Goal: Transaction & Acquisition: Purchase product/service

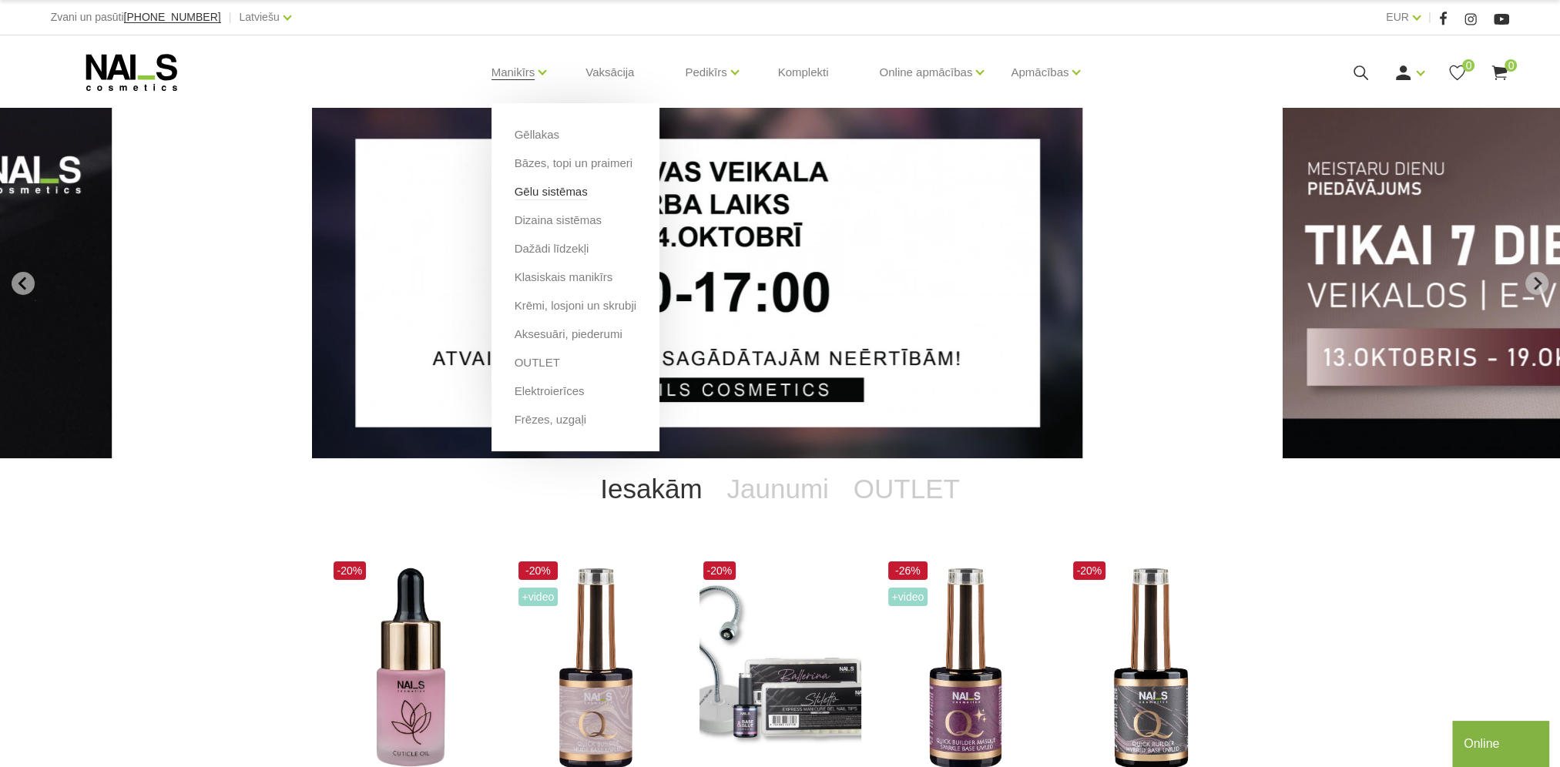
click at [518, 188] on link "Gēlu sistēmas" at bounding box center [551, 191] width 73 height 17
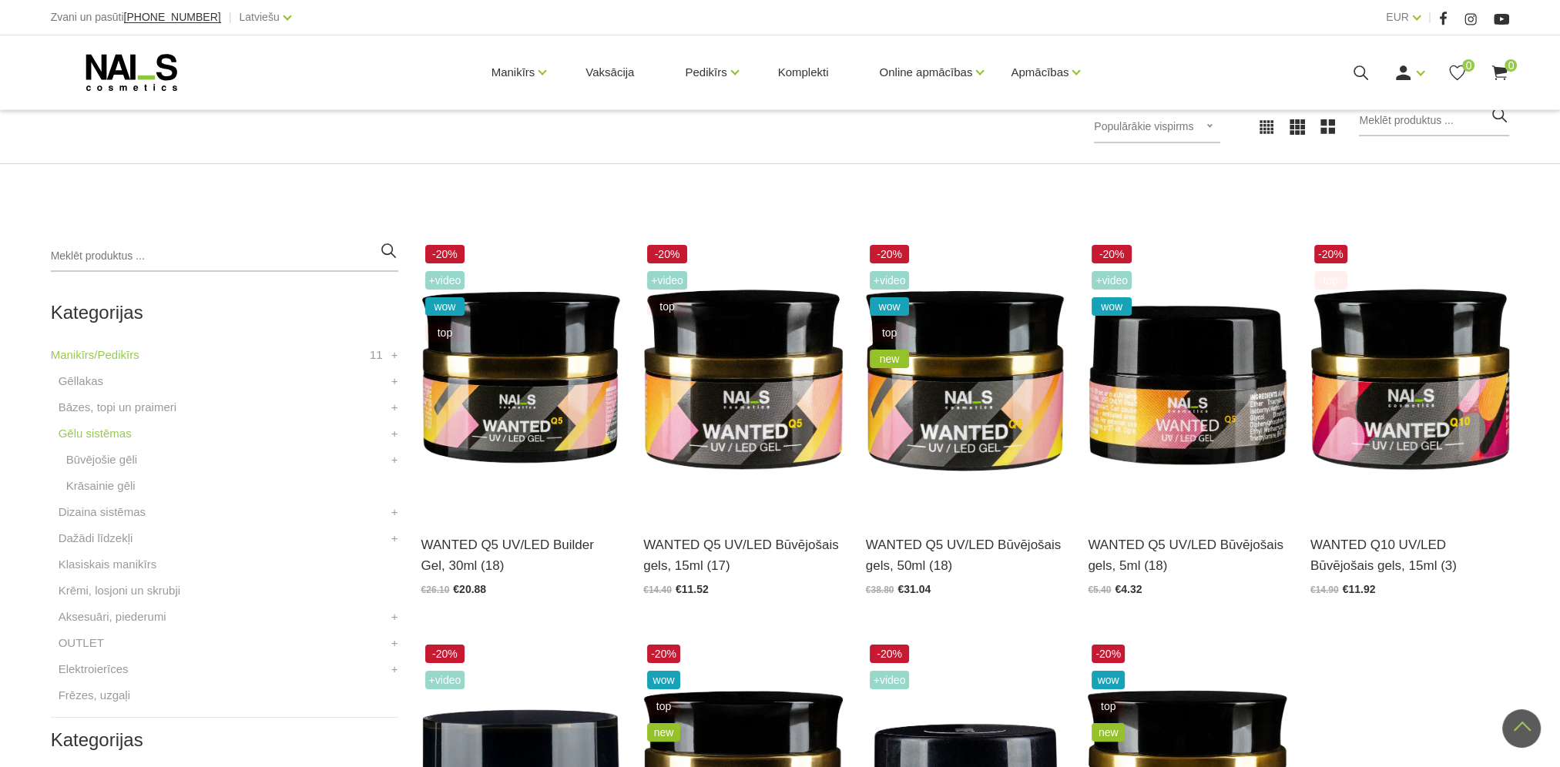
scroll to position [231, 0]
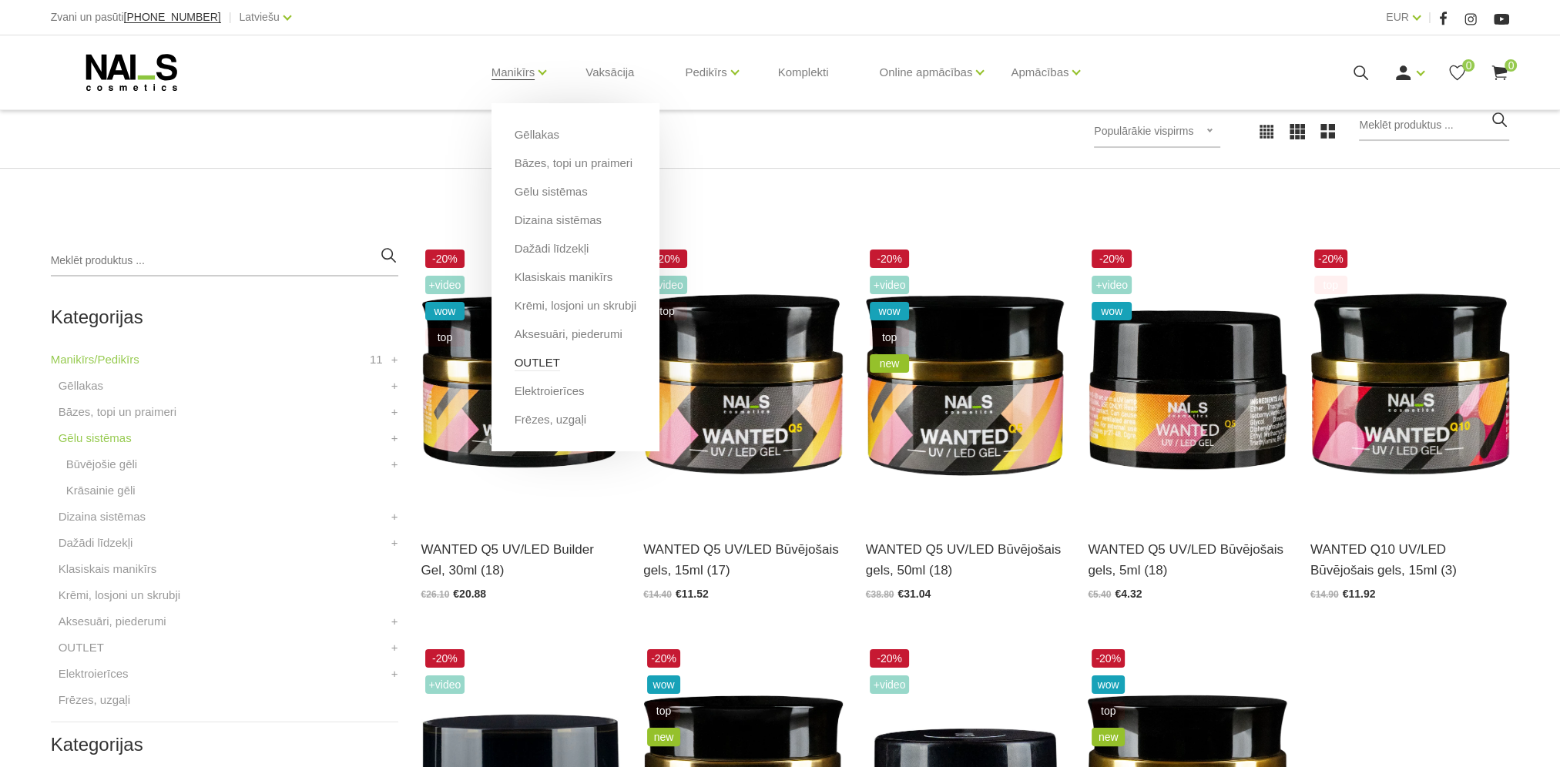
click at [527, 366] on link "OUTLET" at bounding box center [537, 362] width 45 height 17
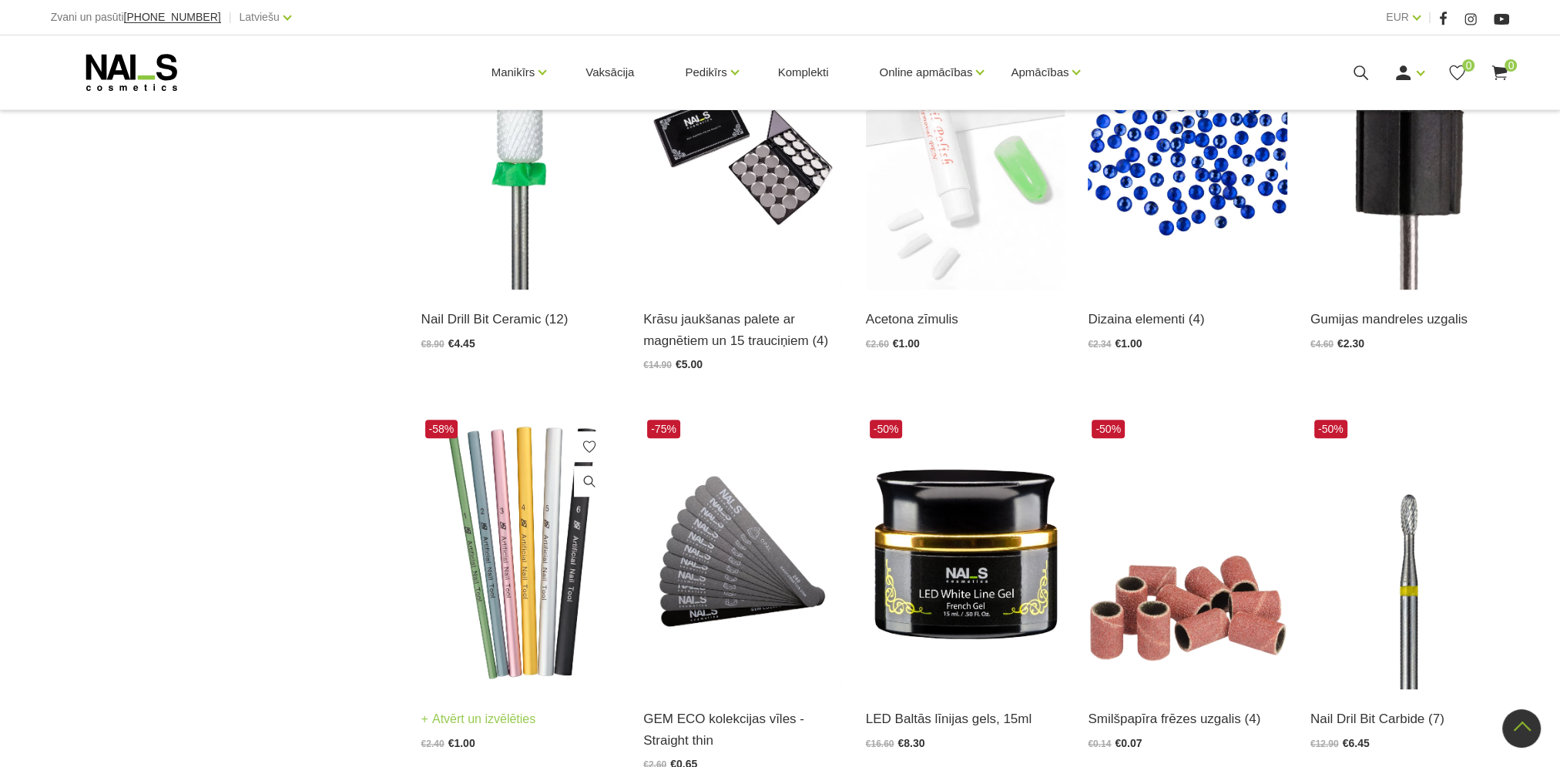
scroll to position [1387, 0]
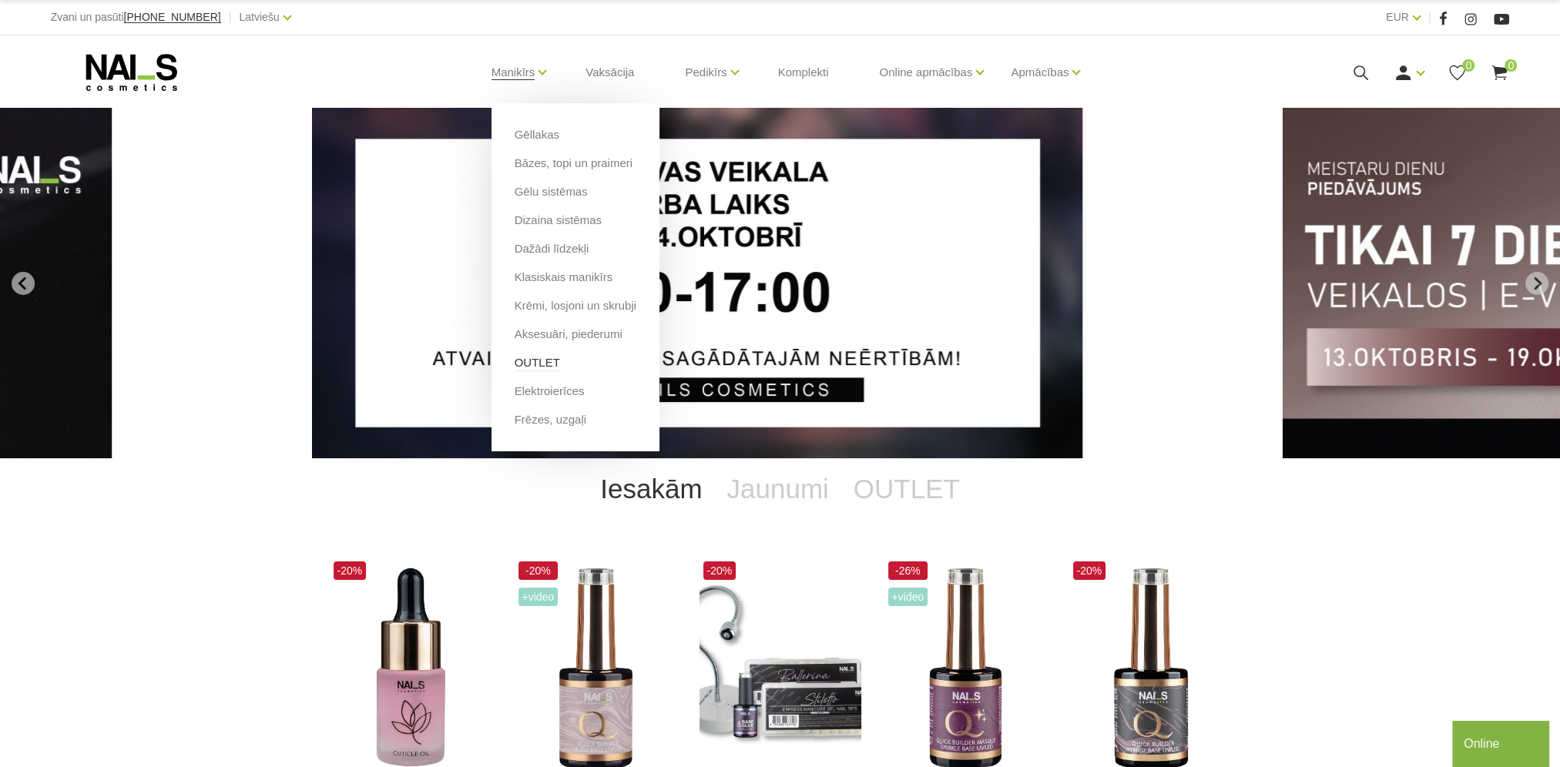
click at [528, 364] on link "OUTLET" at bounding box center [537, 362] width 45 height 17
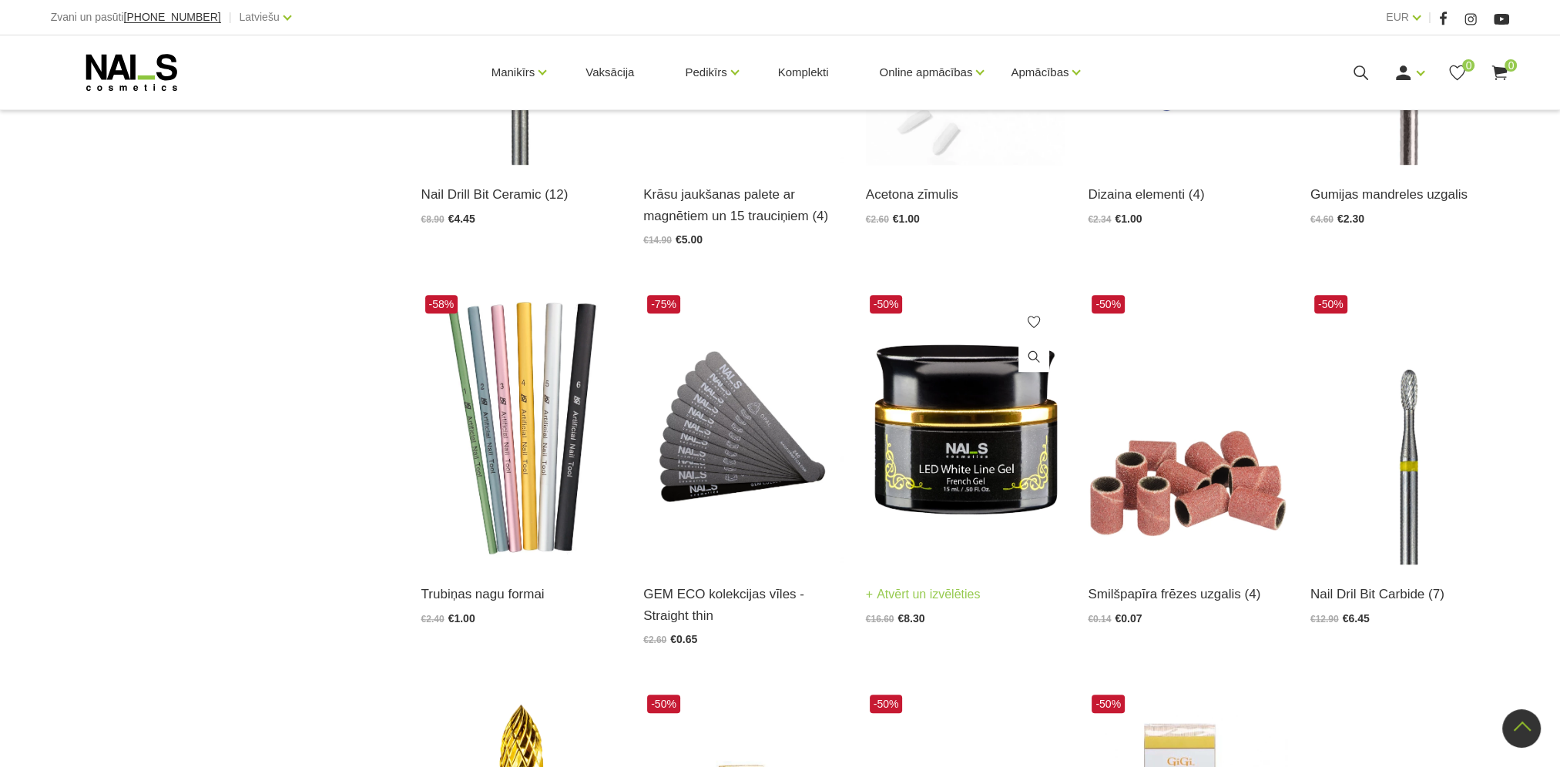
scroll to position [1387, 0]
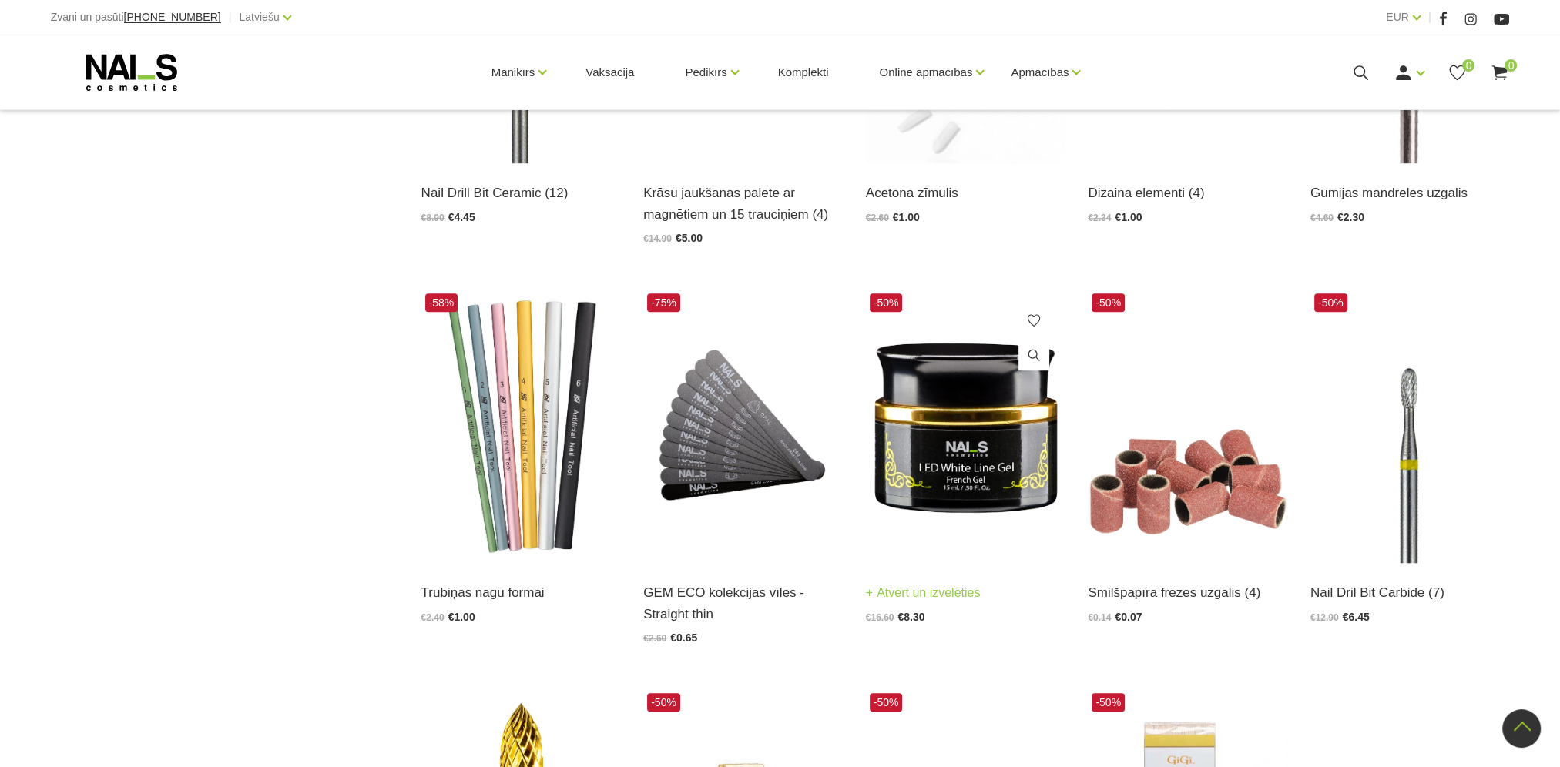
click at [970, 484] on img at bounding box center [966, 427] width 200 height 274
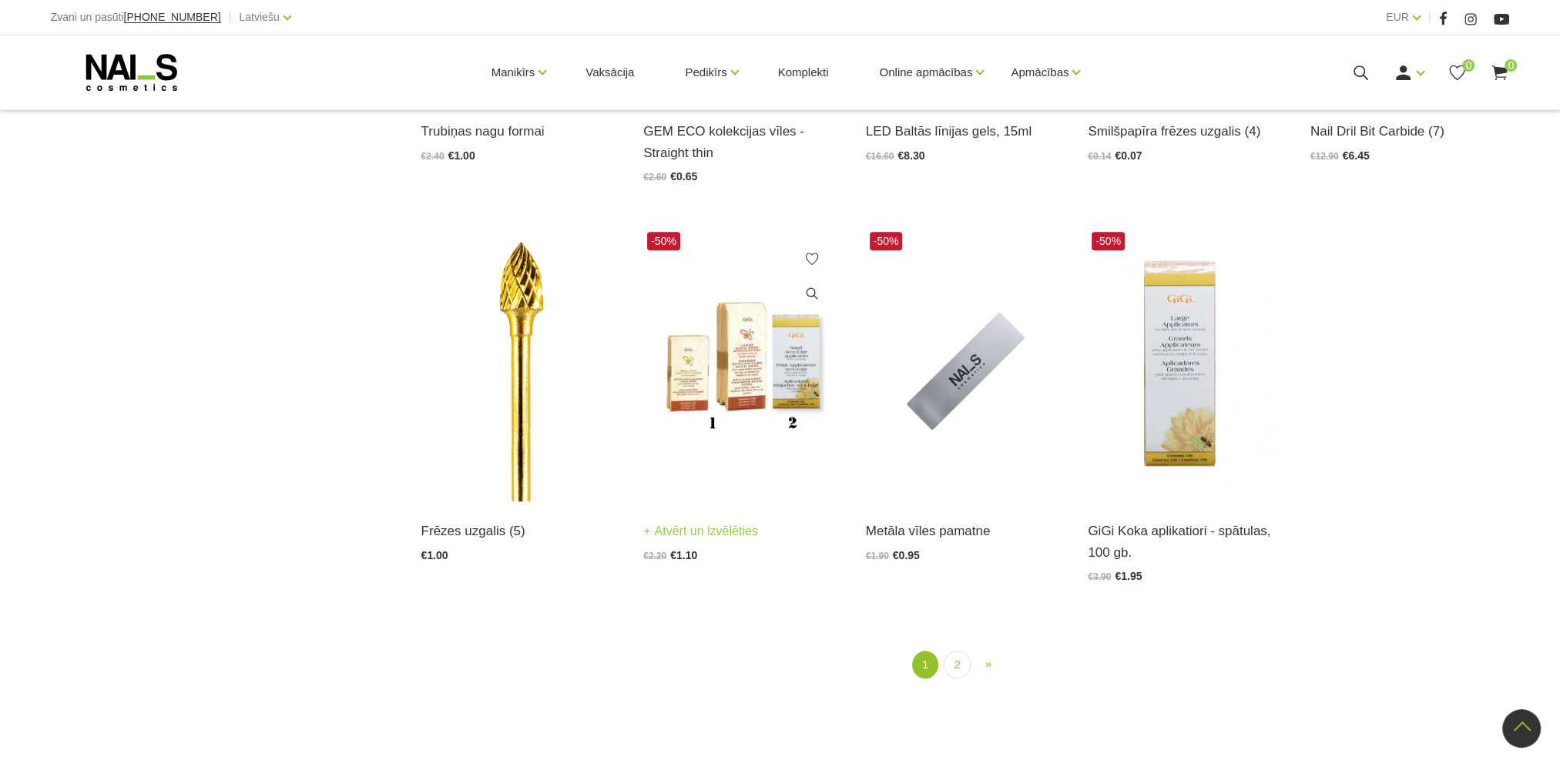
scroll to position [1849, 0]
click at [956, 390] on img at bounding box center [966, 364] width 200 height 274
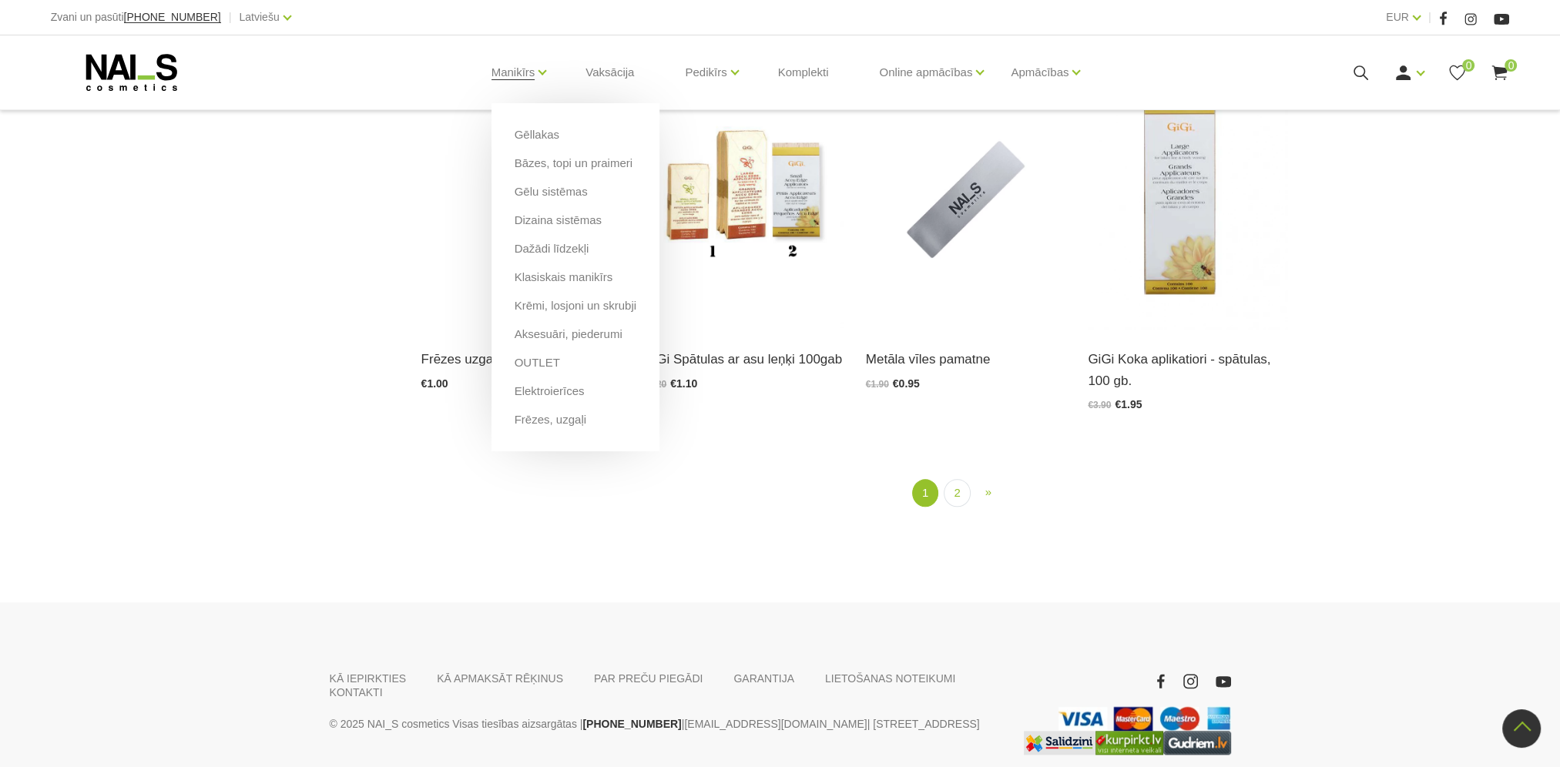
scroll to position [2080, 0]
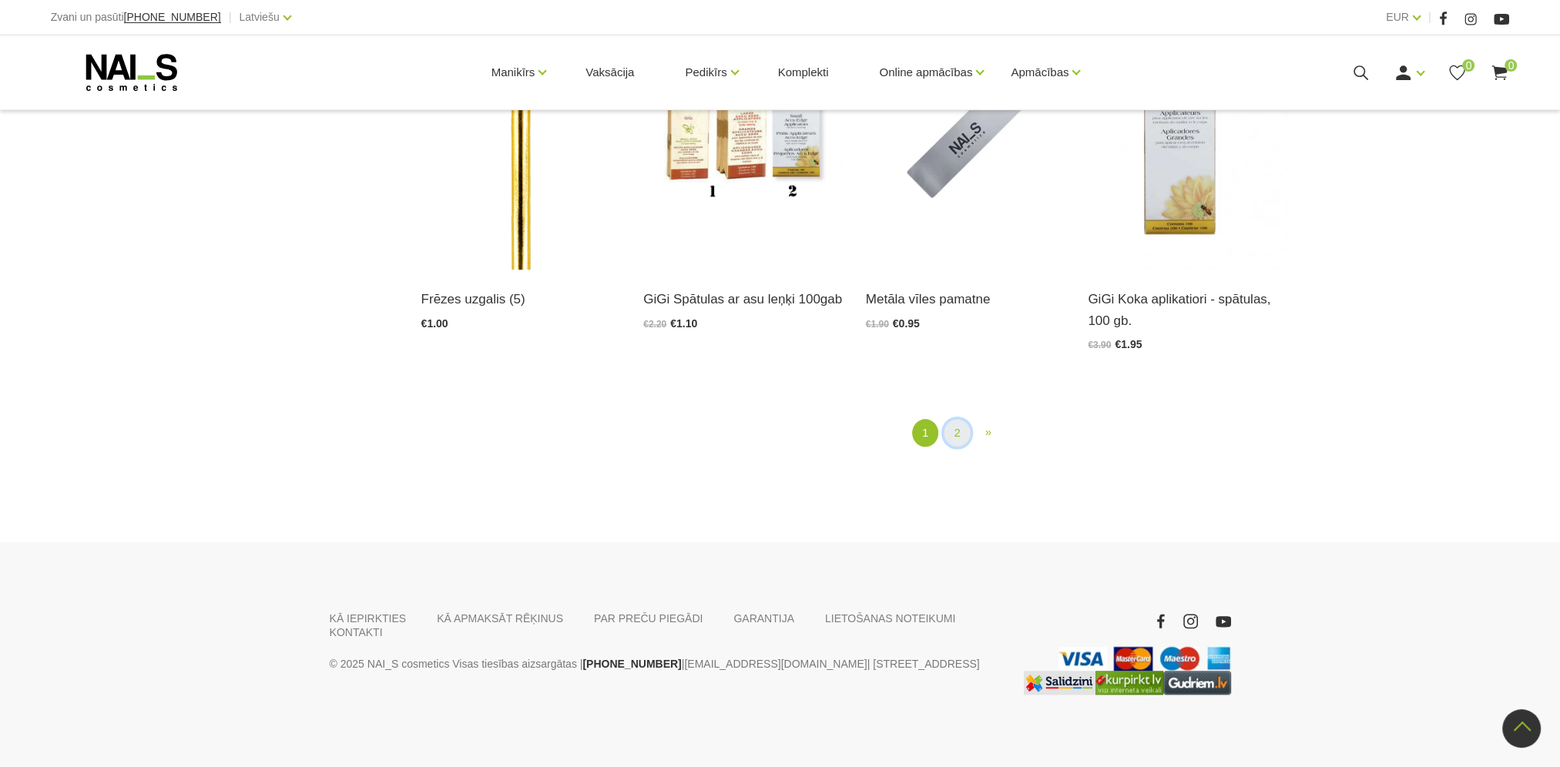
click at [960, 435] on link "2" at bounding box center [957, 433] width 26 height 29
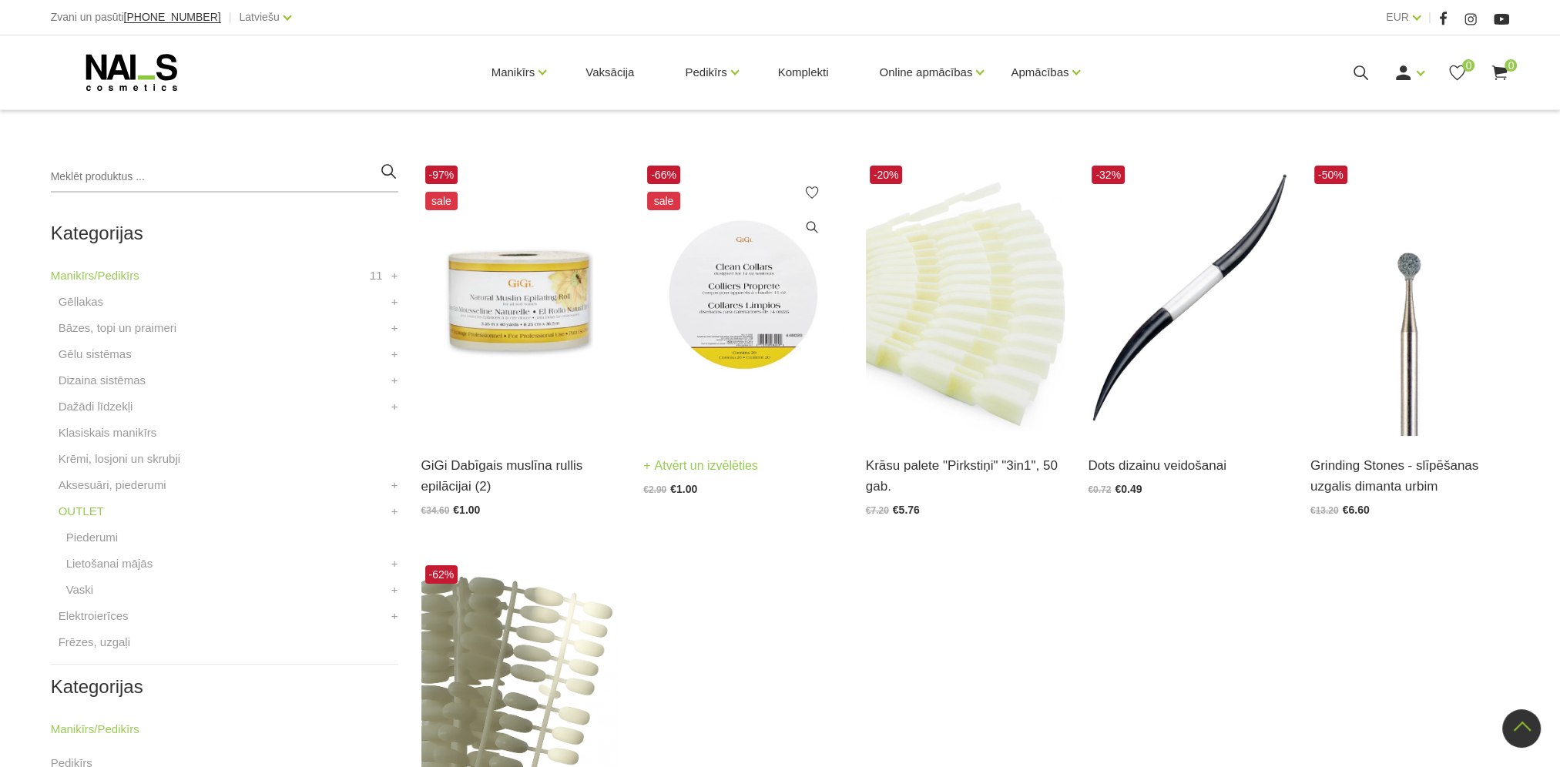
scroll to position [314, 0]
click at [95, 561] on link "Lietošanai mājās" at bounding box center [109, 564] width 87 height 18
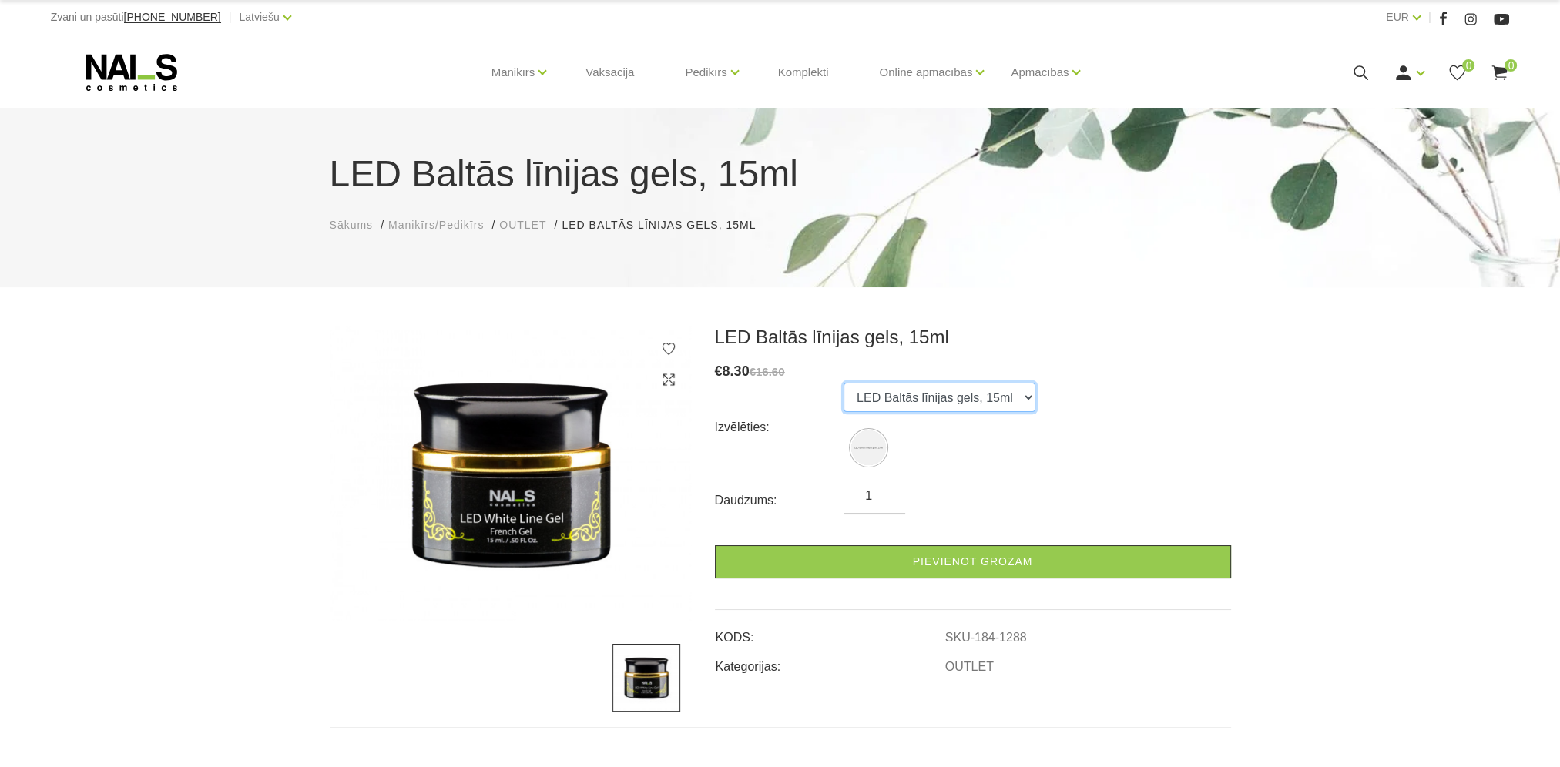
click at [1019, 398] on select "LED Baltās līnijas gels, 15ml" at bounding box center [940, 397] width 192 height 29
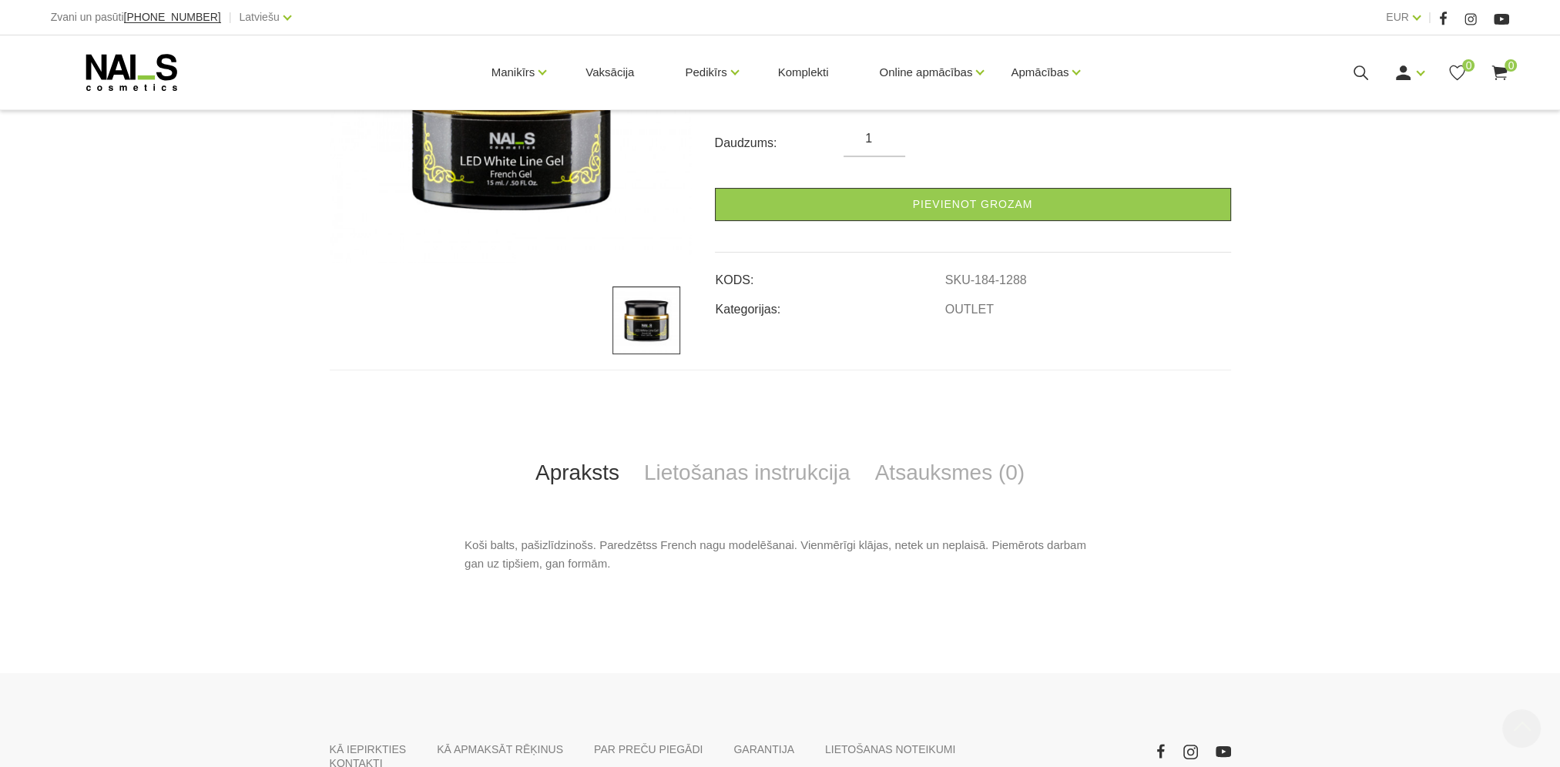
scroll to position [385, 0]
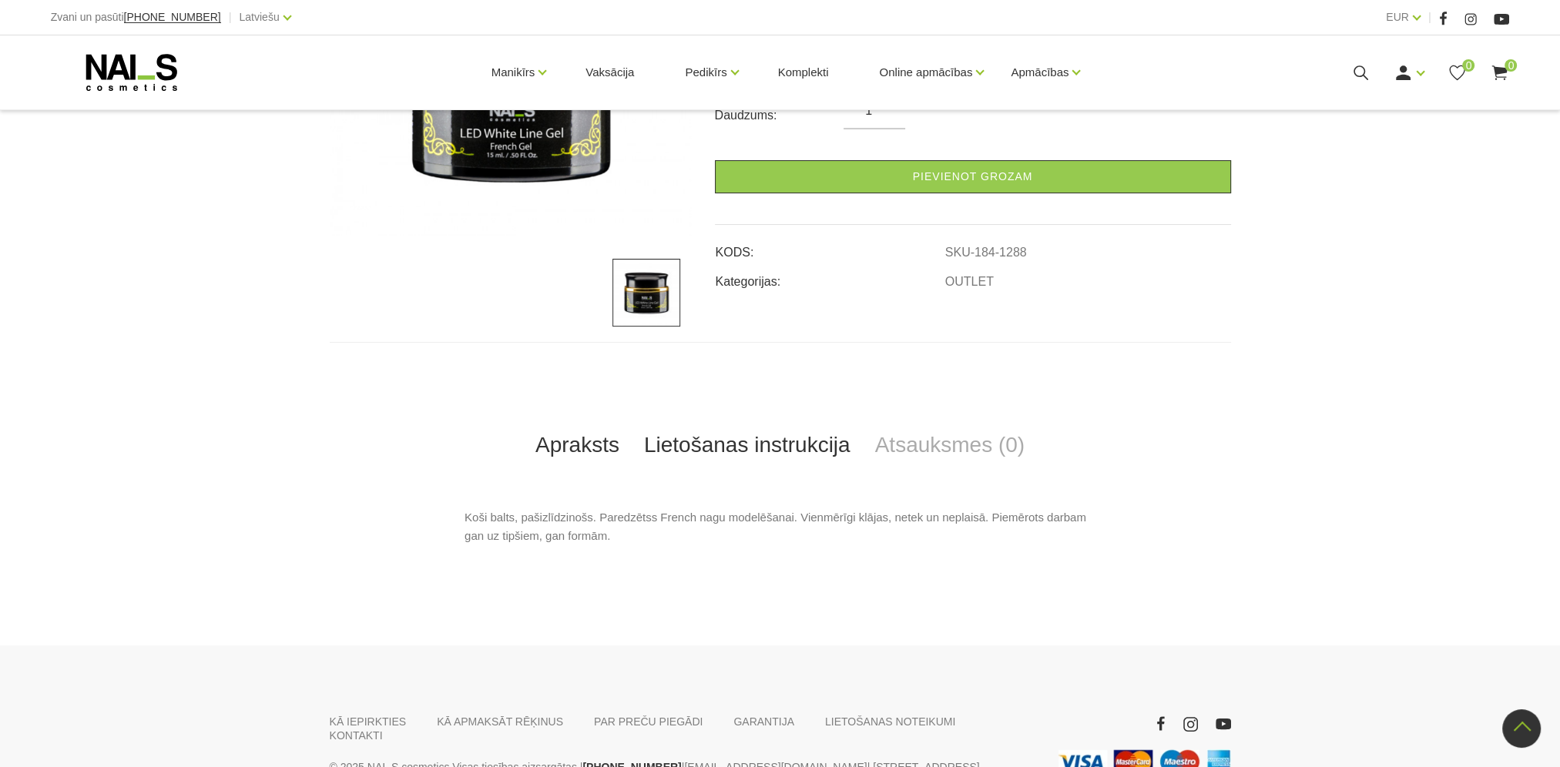
click at [706, 450] on link "Lietošanas instrukcija" at bounding box center [747, 445] width 231 height 51
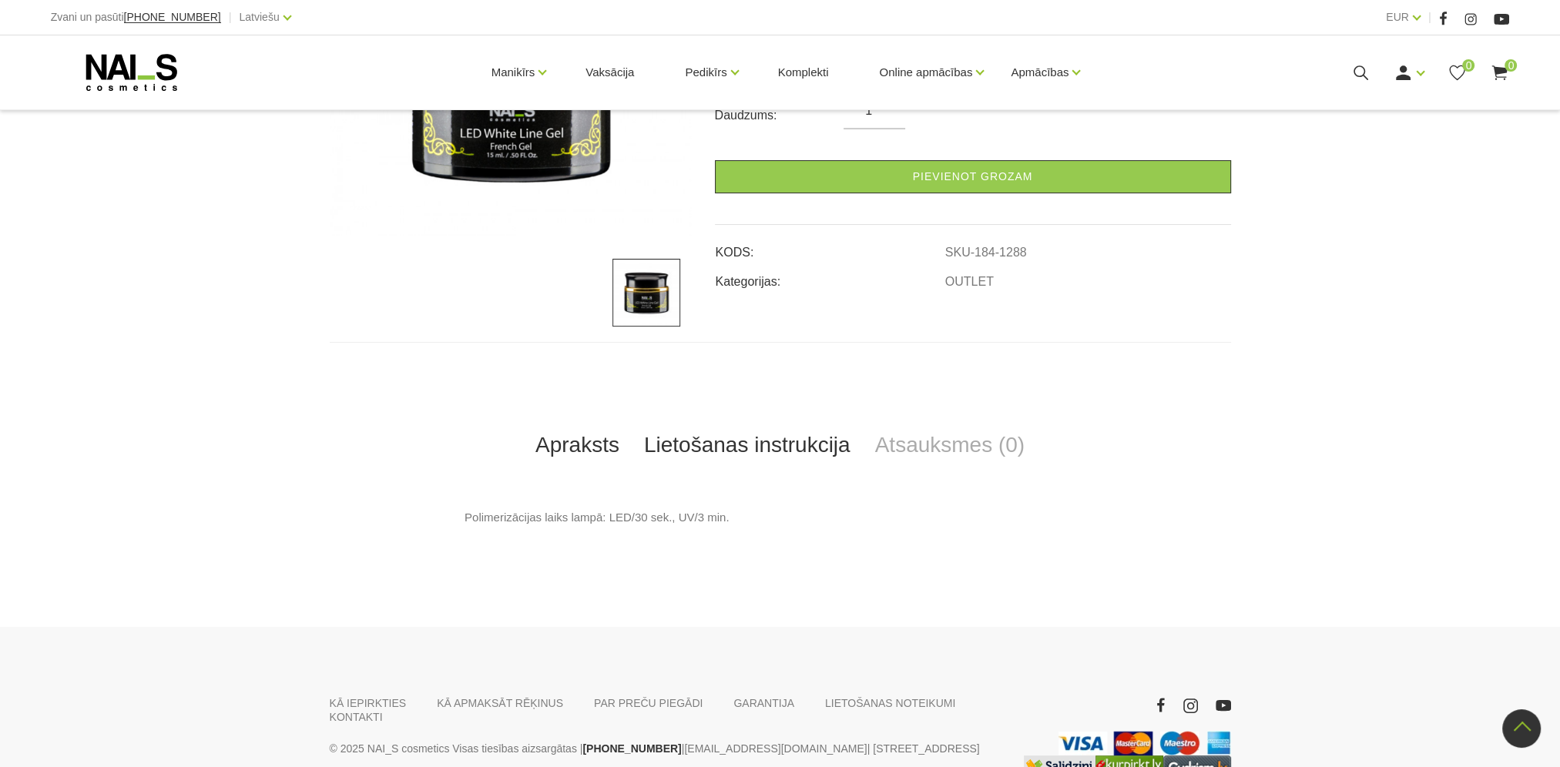
click at [604, 454] on link "Apraksts" at bounding box center [577, 445] width 109 height 51
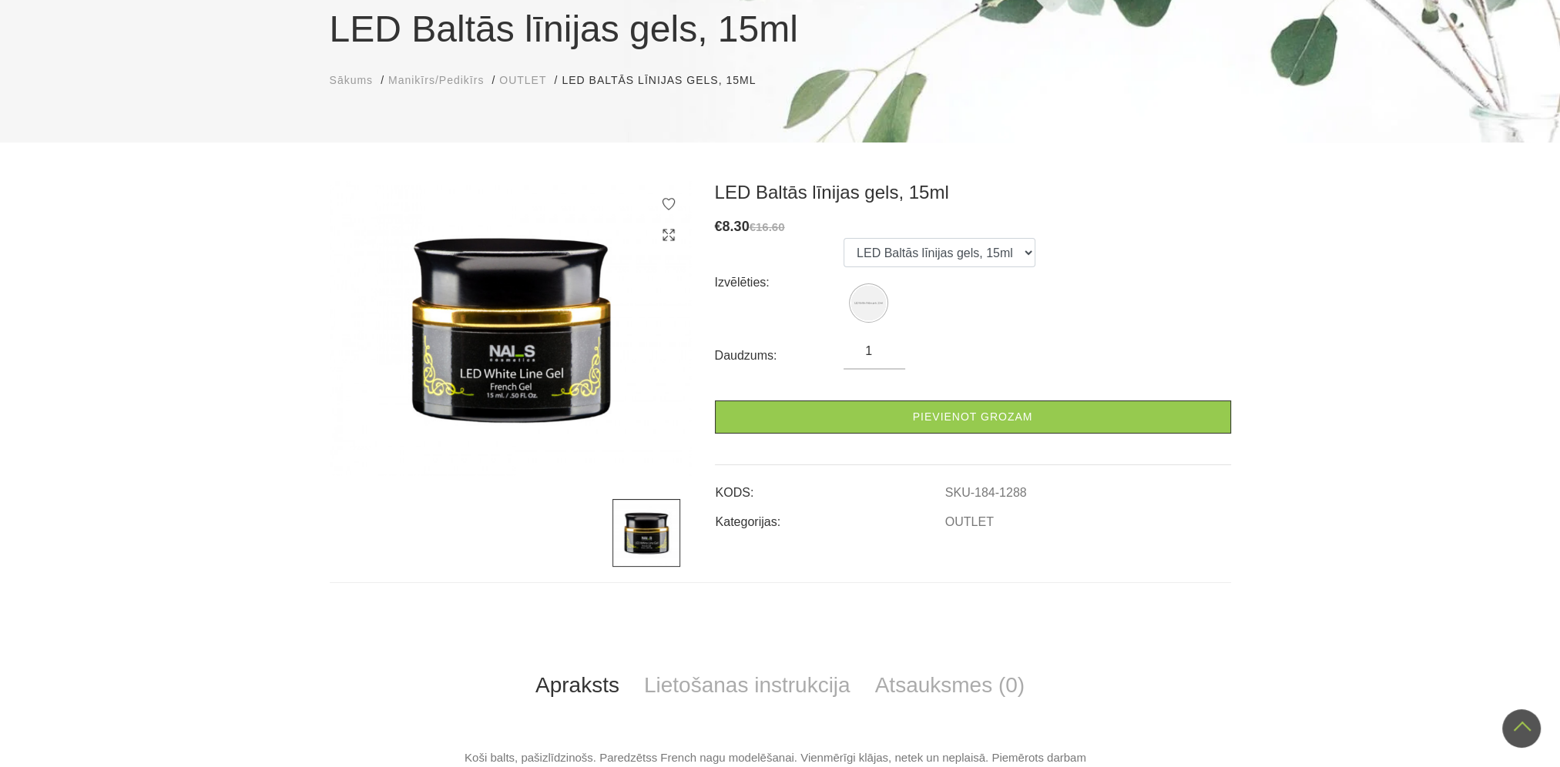
scroll to position [0, 0]
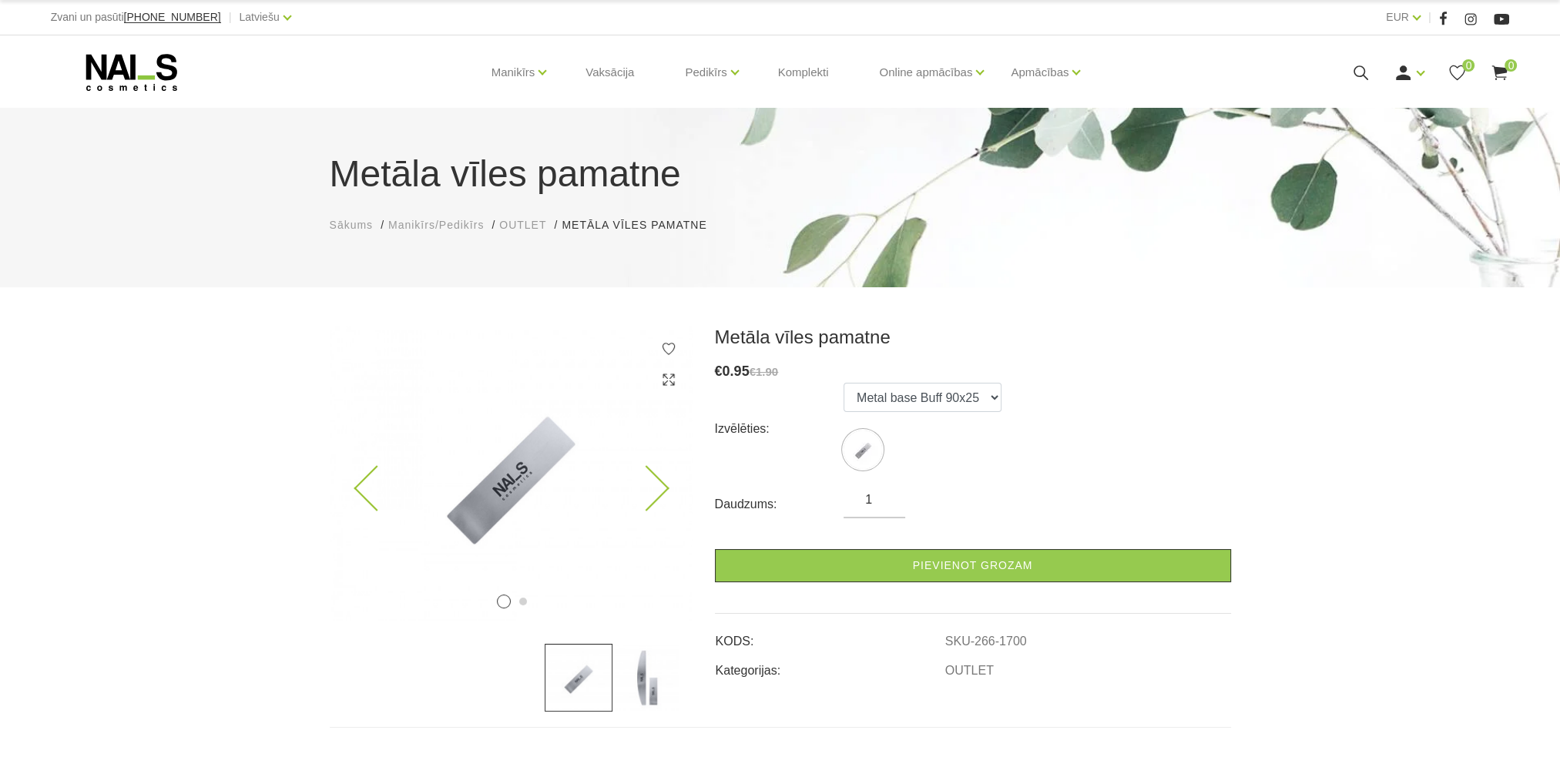
click at [653, 499] on icon at bounding box center [645, 488] width 45 height 45
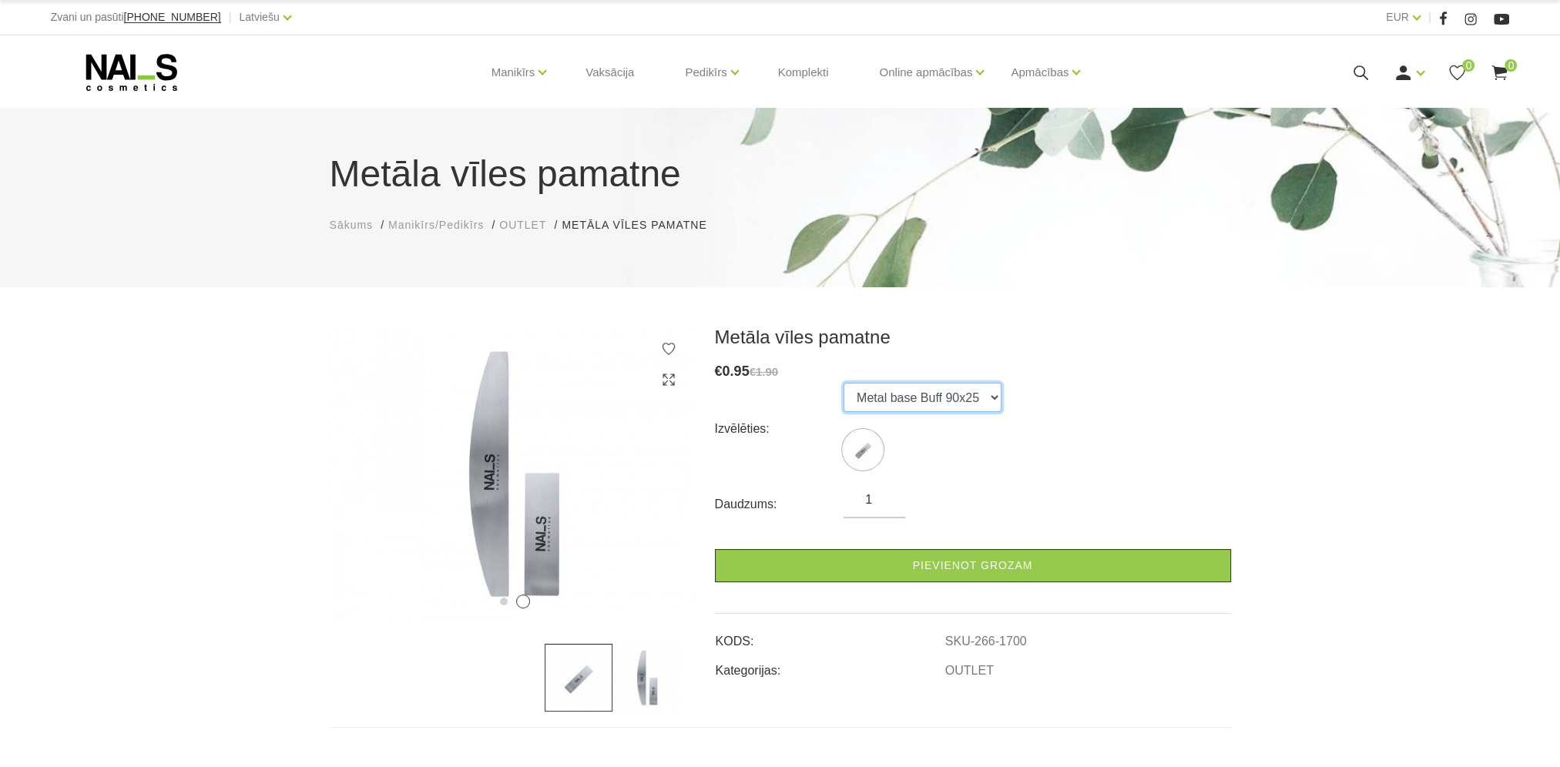
click at [990, 398] on select "Metal base Buff 90x25" at bounding box center [923, 397] width 158 height 29
click at [1116, 428] on div "Izvēlēties: Metal base Buff 90x25" at bounding box center [973, 429] width 516 height 92
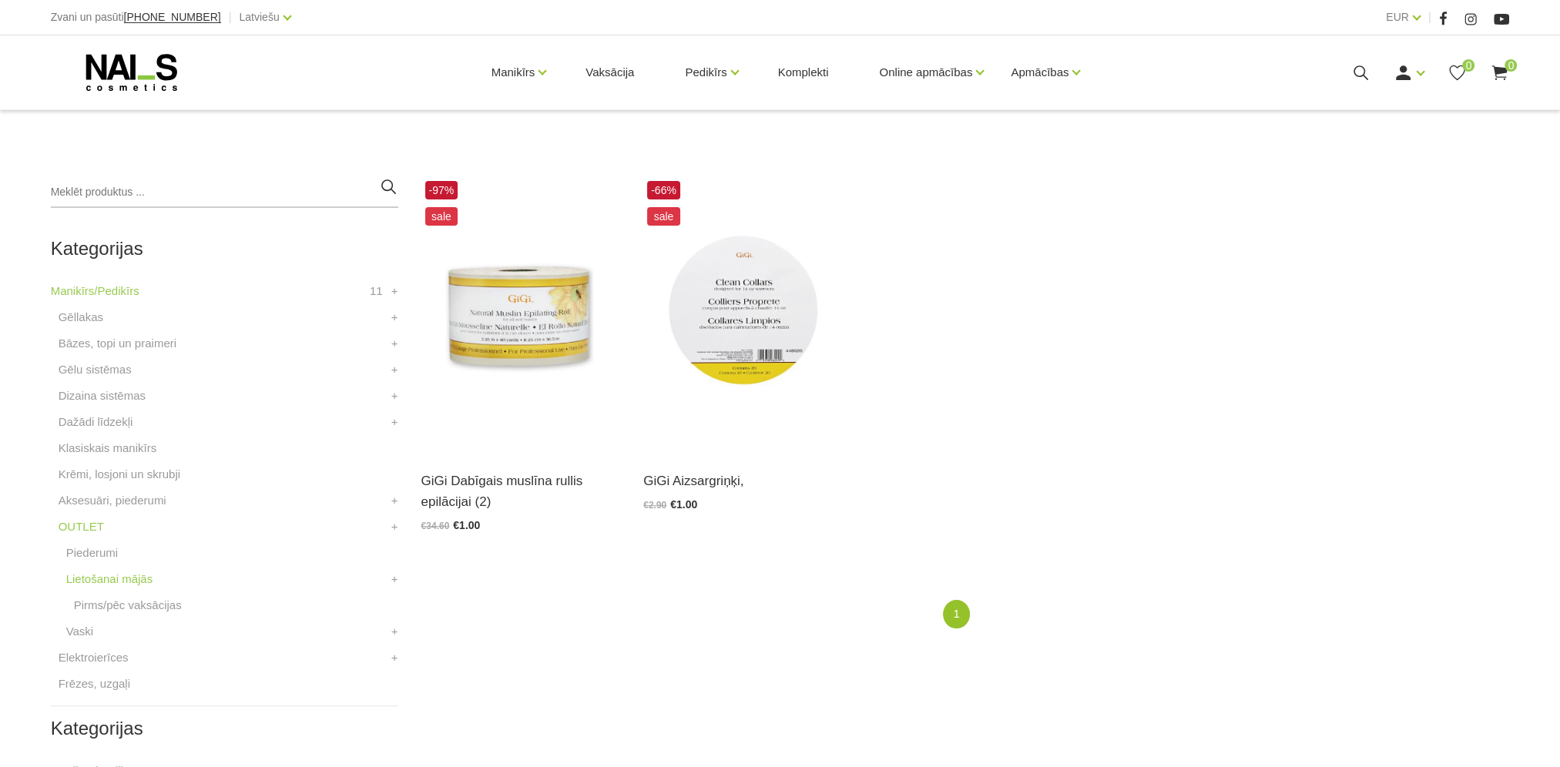
scroll to position [308, 0]
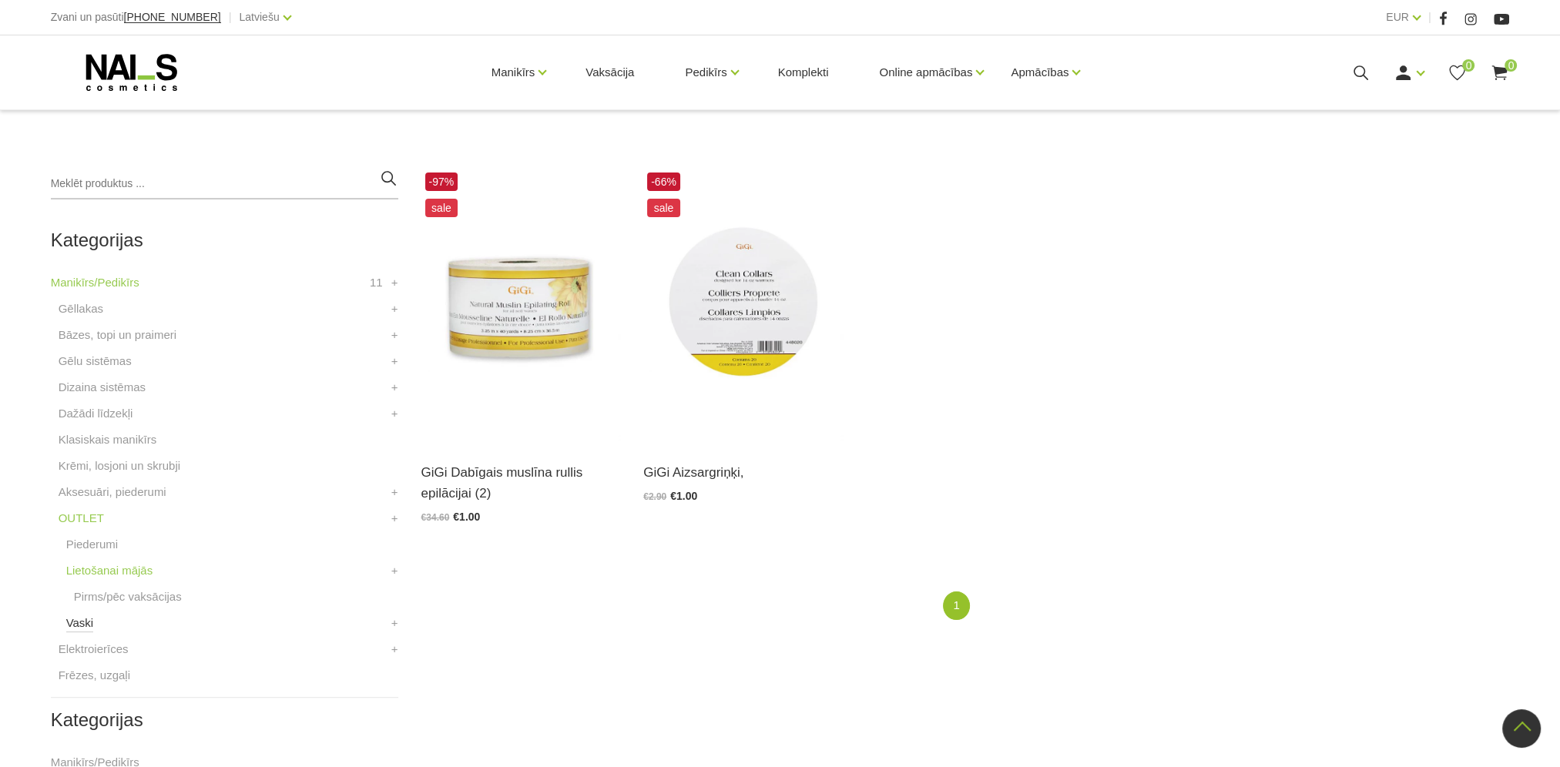
click at [79, 620] on link "Vaski" at bounding box center [80, 623] width 28 height 18
click at [97, 595] on link "Pirms/pēc vaksācijas" at bounding box center [128, 597] width 108 height 18
click at [101, 545] on link "Piederumi" at bounding box center [92, 544] width 52 height 18
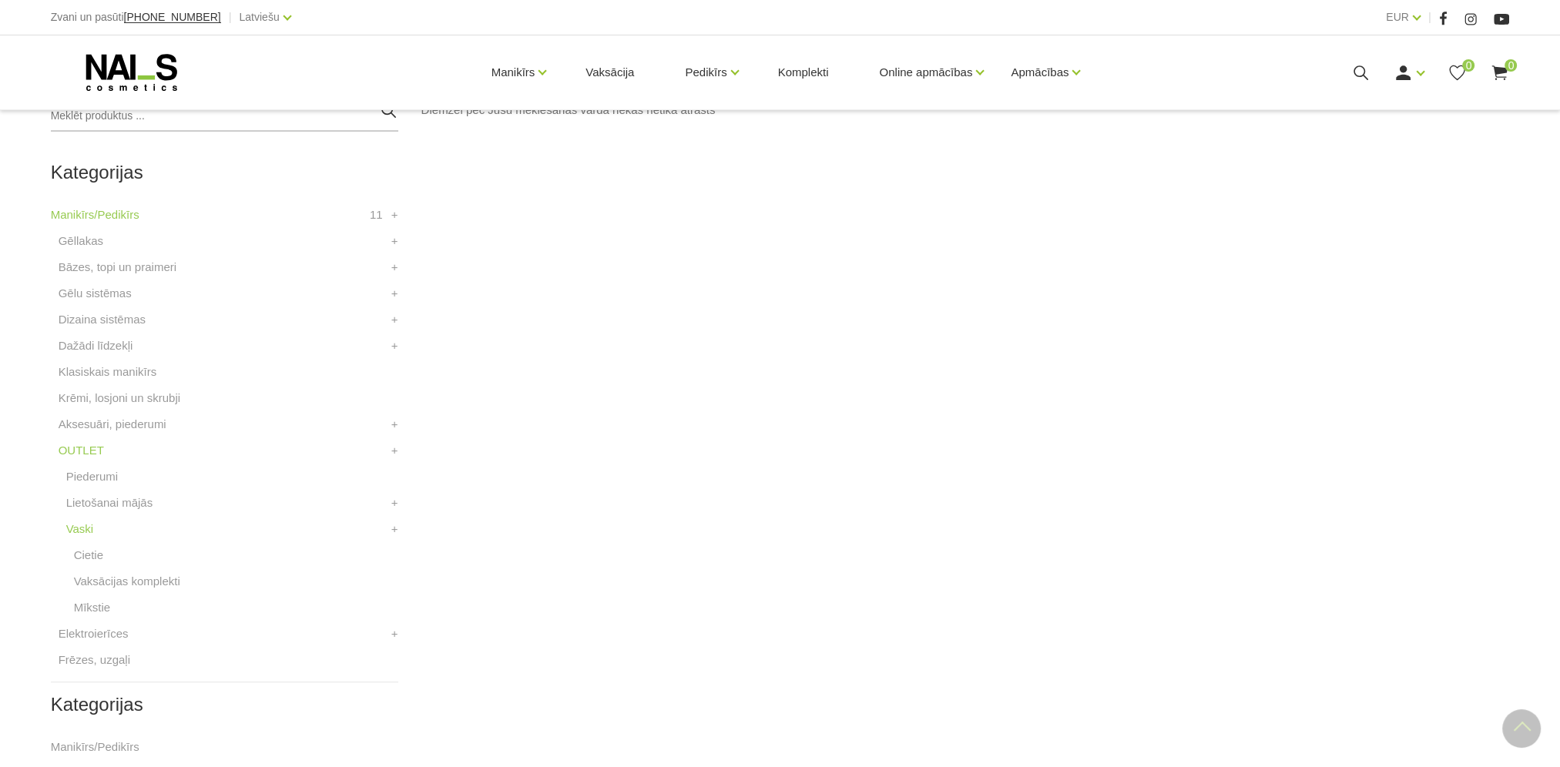
scroll to position [385, 0]
click at [92, 546] on link "Cietie" at bounding box center [88, 546] width 29 height 18
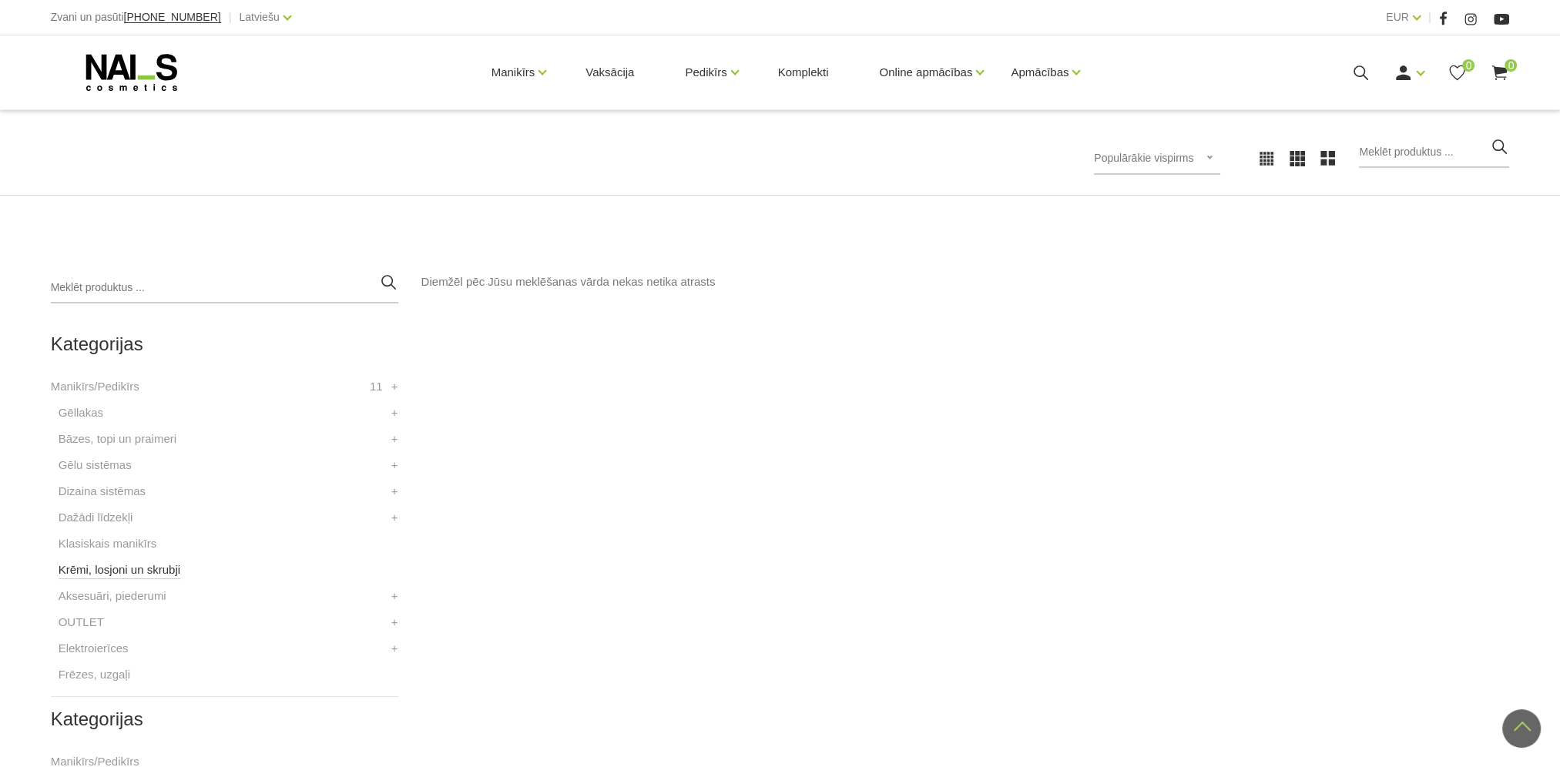
scroll to position [77, 0]
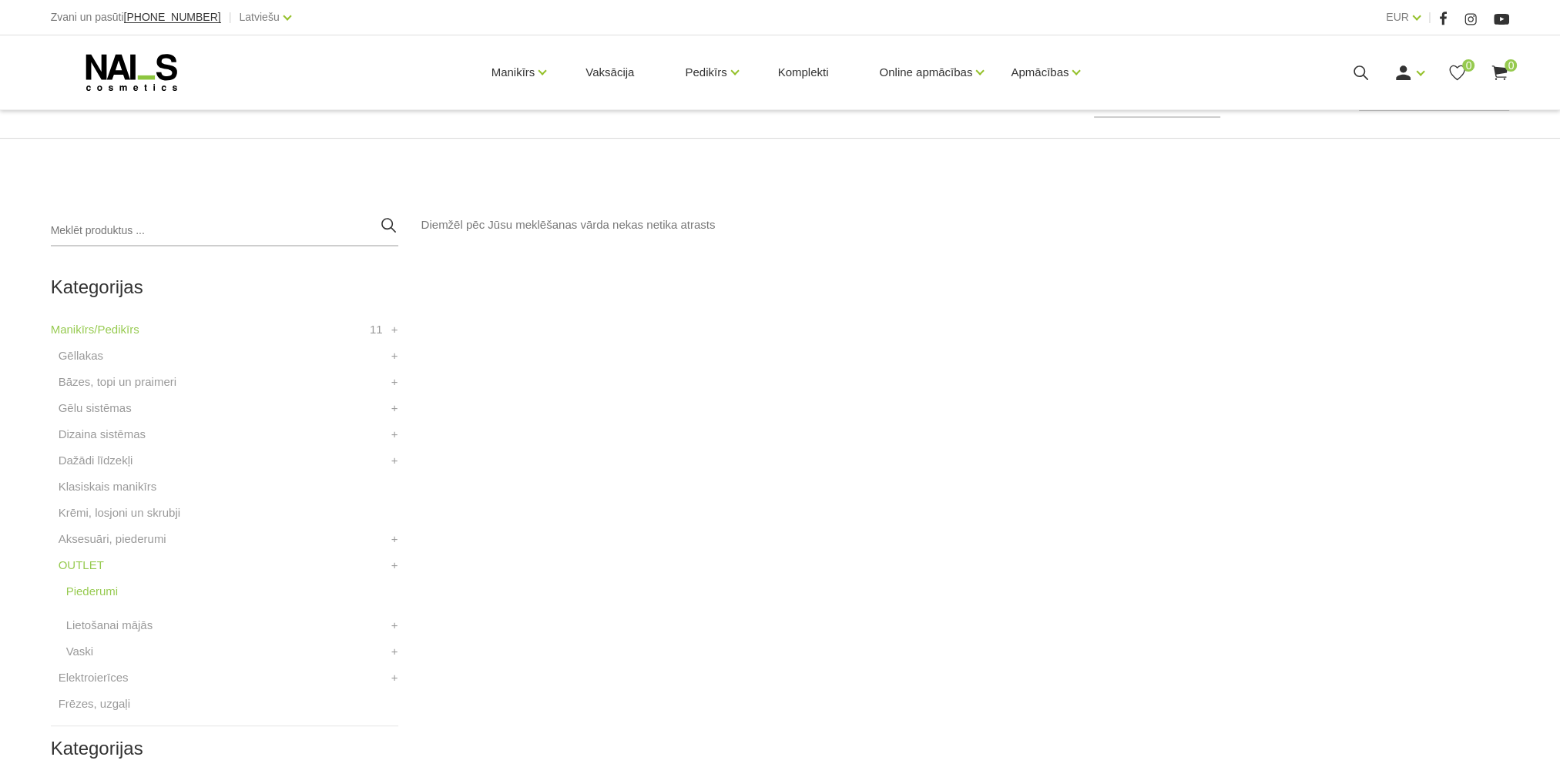
scroll to position [308, 0]
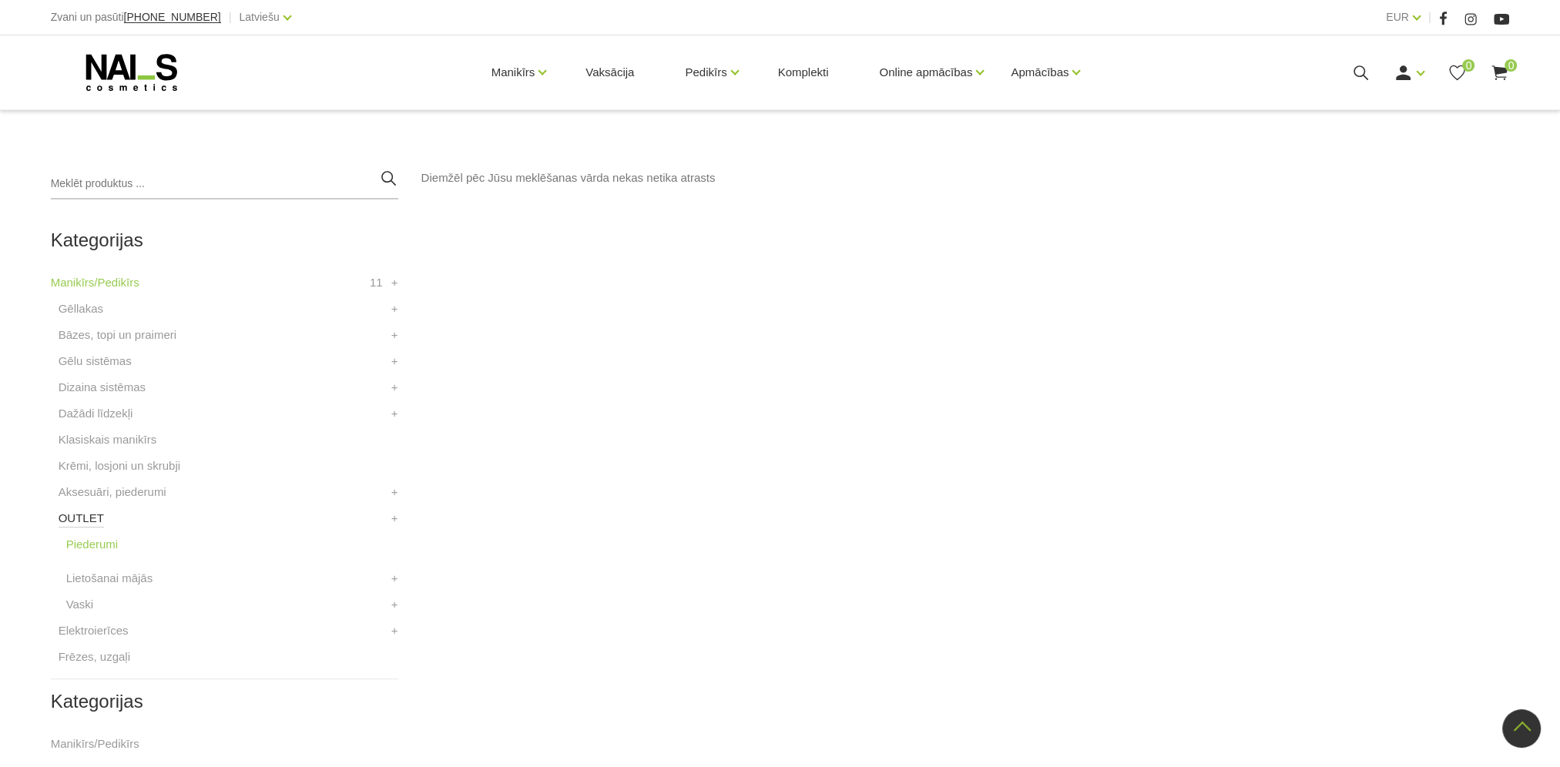
click at [86, 517] on link "OUTLET" at bounding box center [81, 518] width 45 height 18
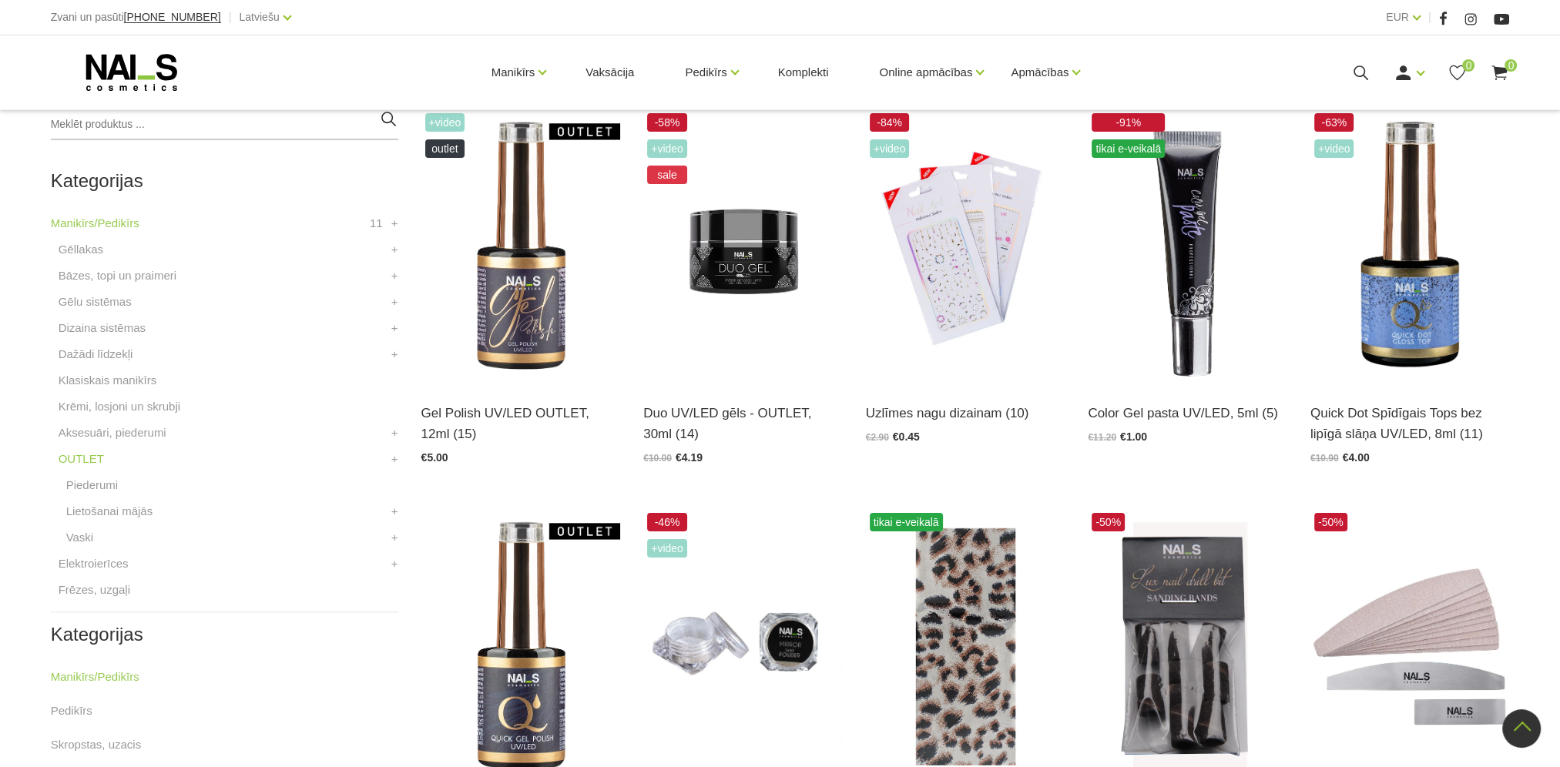
scroll to position [462, 0]
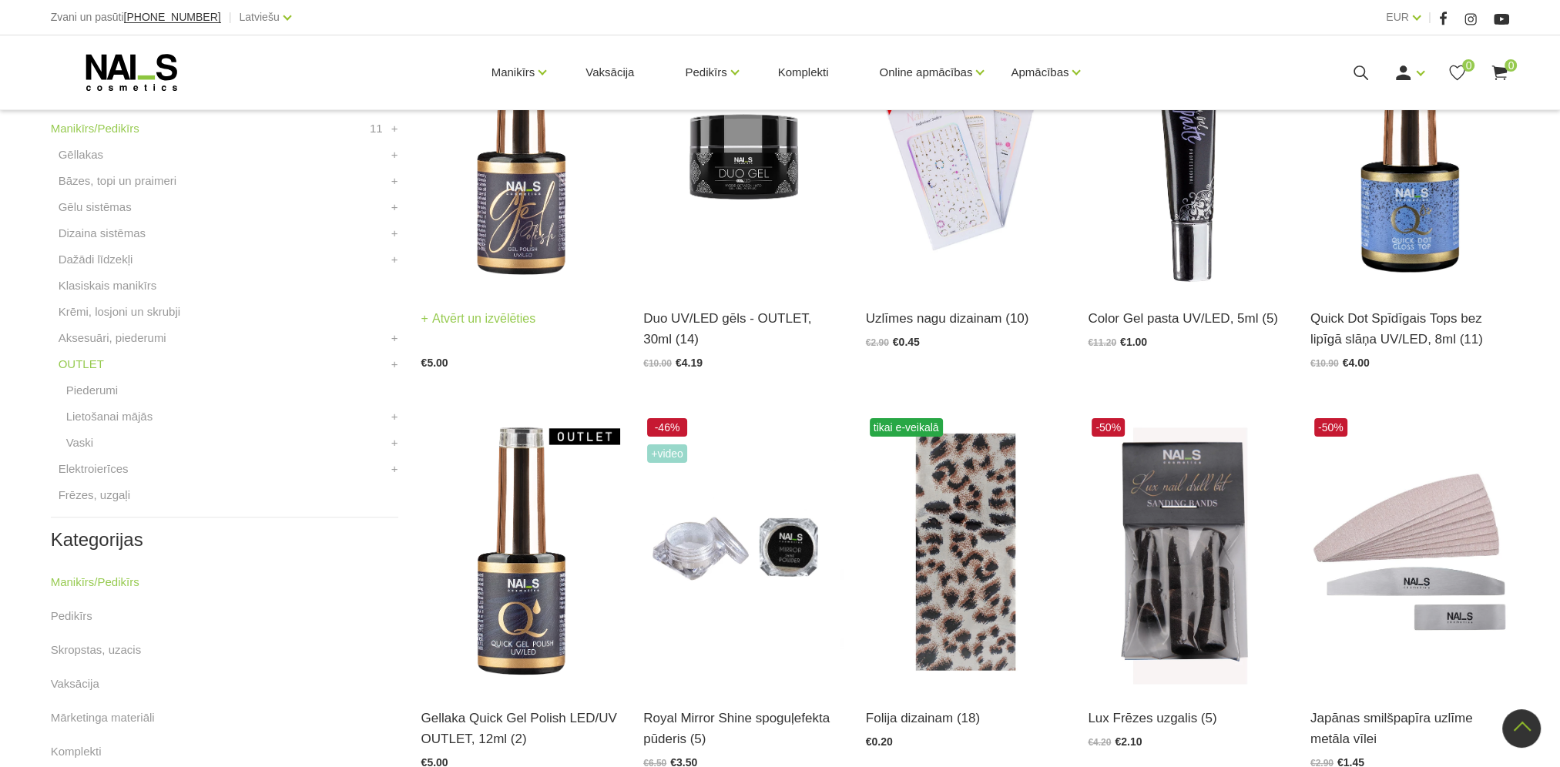
click at [539, 243] on img at bounding box center [521, 152] width 200 height 274
click at [522, 579] on img at bounding box center [521, 551] width 200 height 274
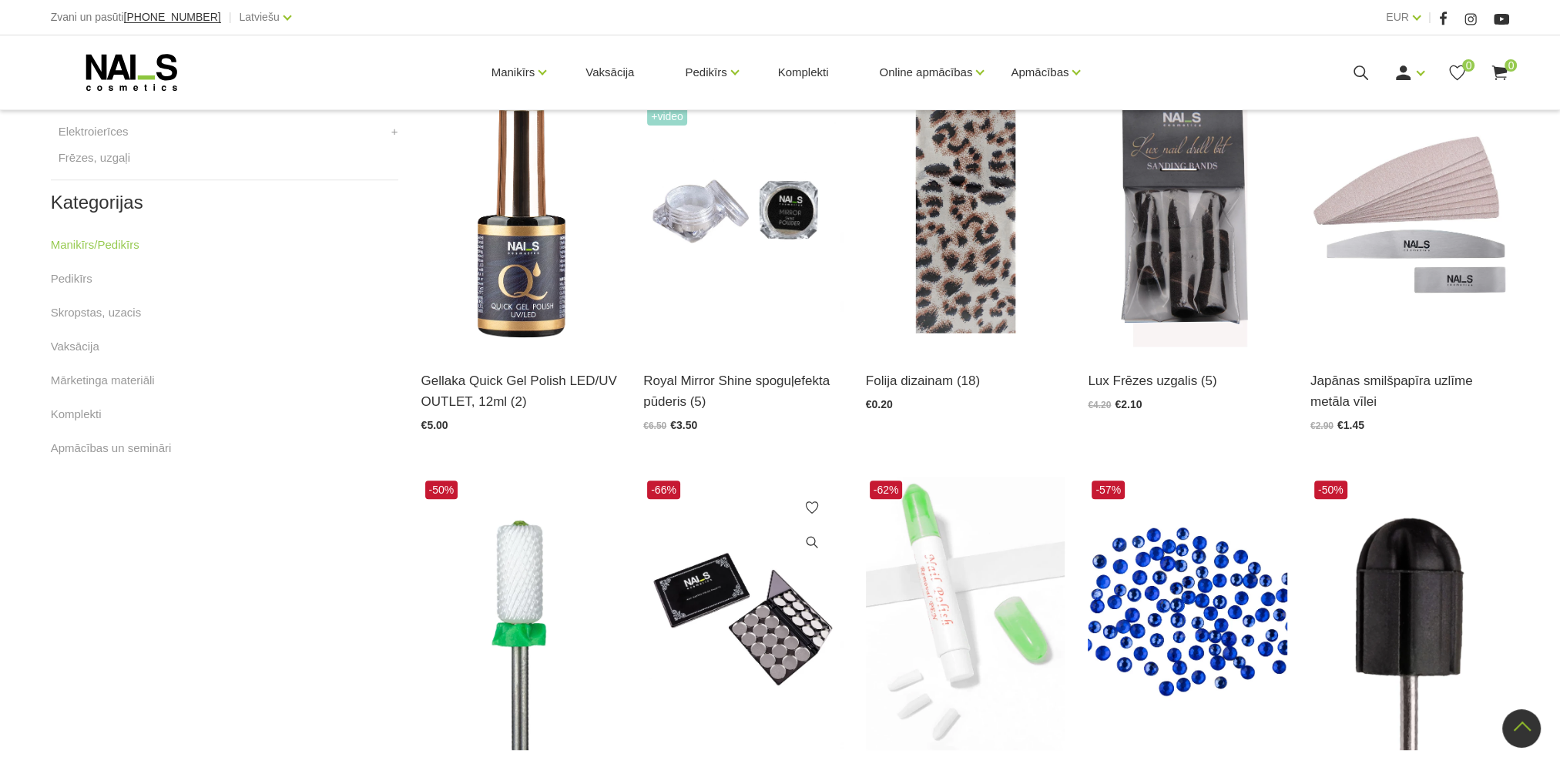
scroll to position [770, 0]
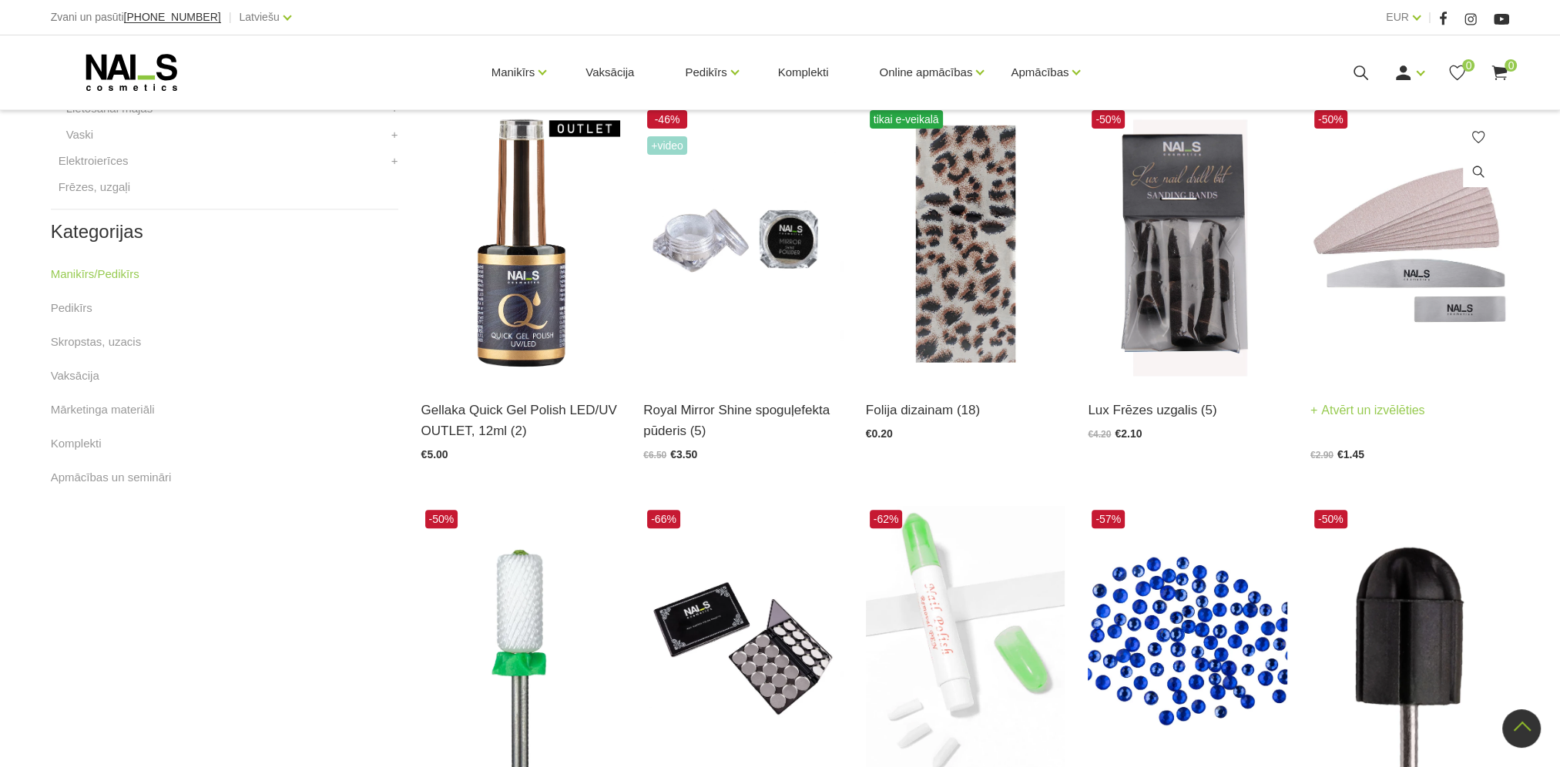
click at [1374, 247] on img at bounding box center [1411, 243] width 200 height 274
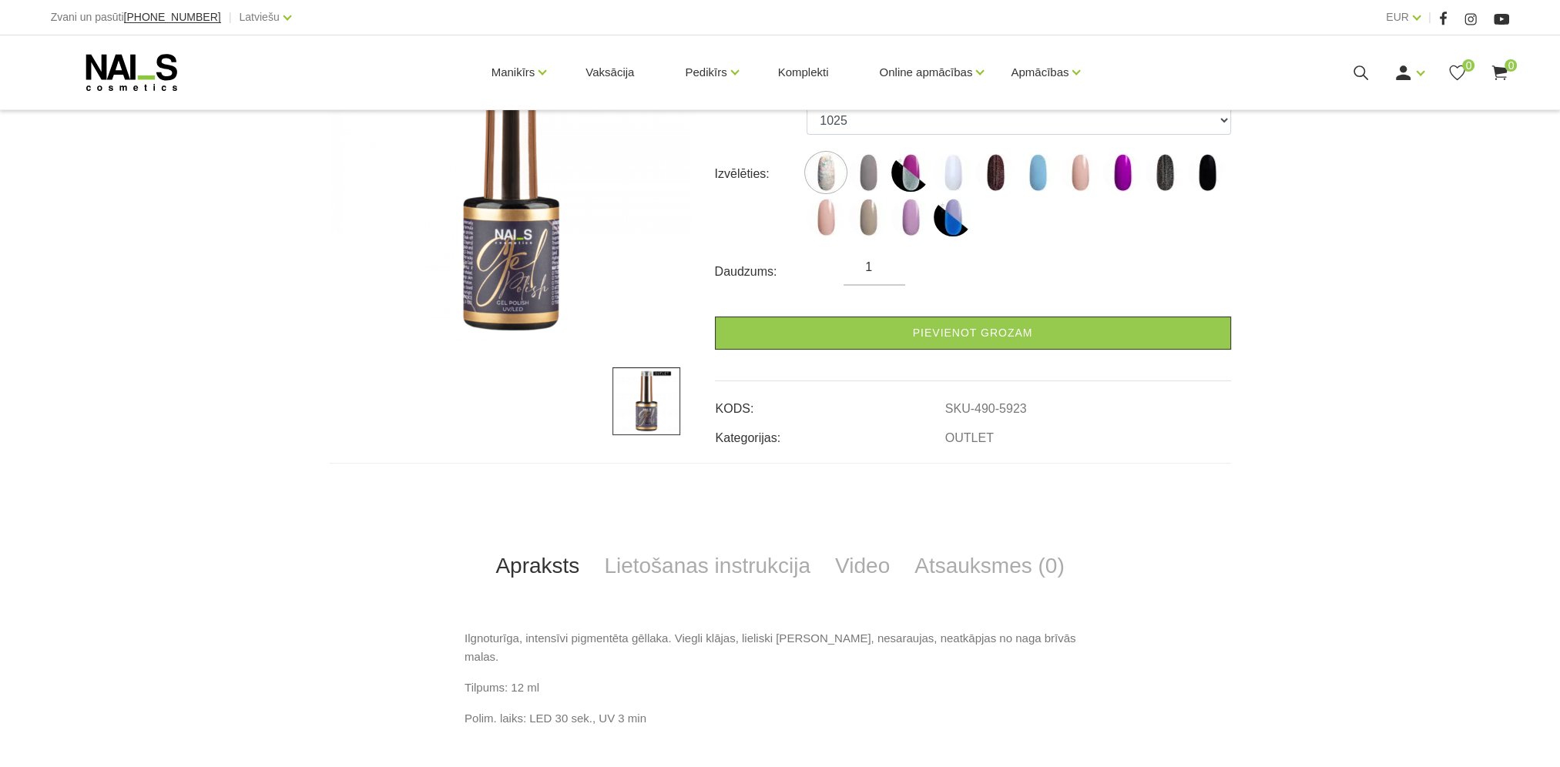
scroll to position [308, 0]
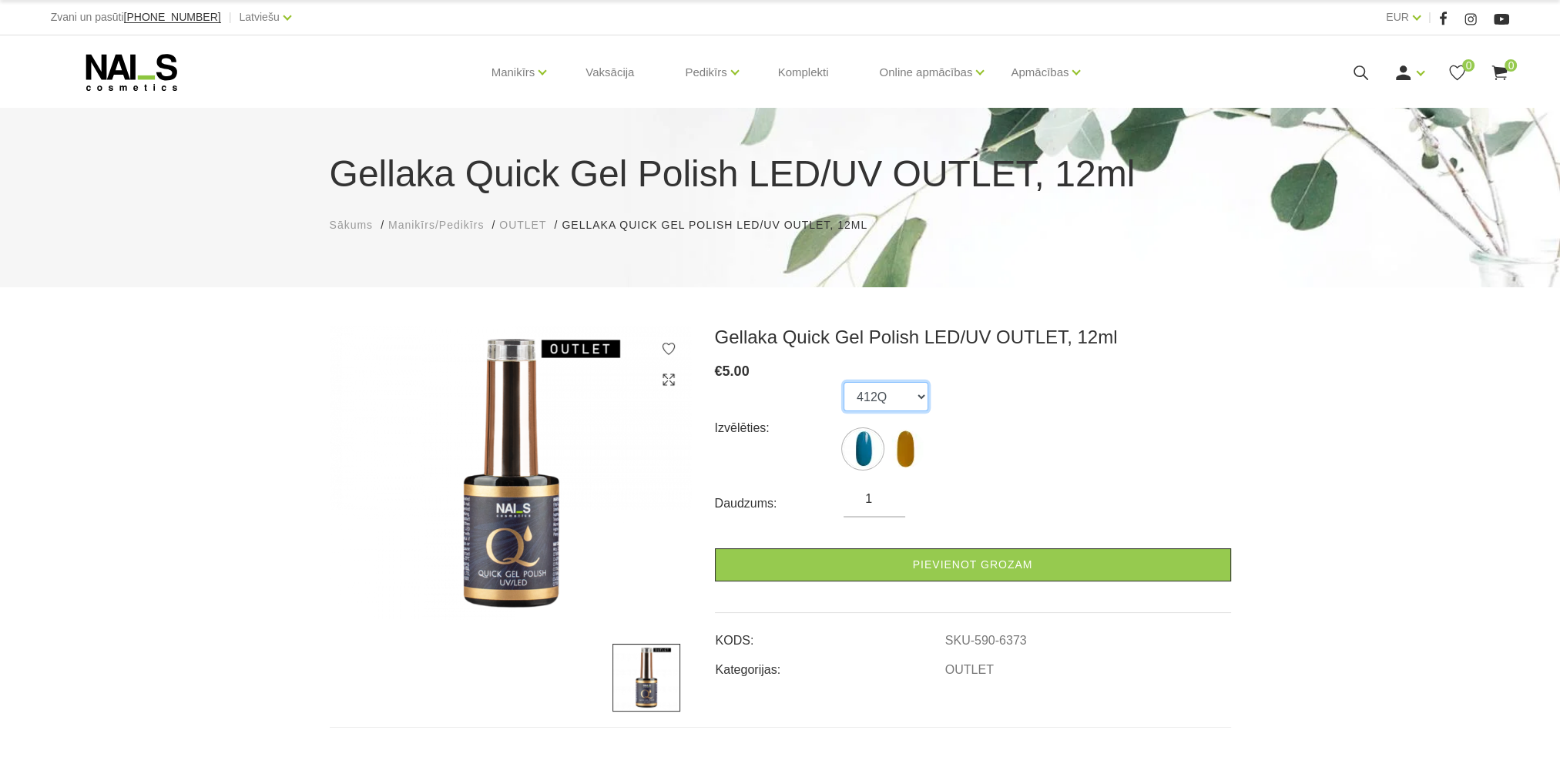
click at [918, 397] on select "412Q 594Q" at bounding box center [886, 396] width 85 height 29
click at [159, 327] on div "Gellaka Quick Gel Polish LED/UV OUTLET, 12ml € 5.00 Izvēlēties: 412Q 594Q Daudz…" at bounding box center [780, 701] width 1560 height 751
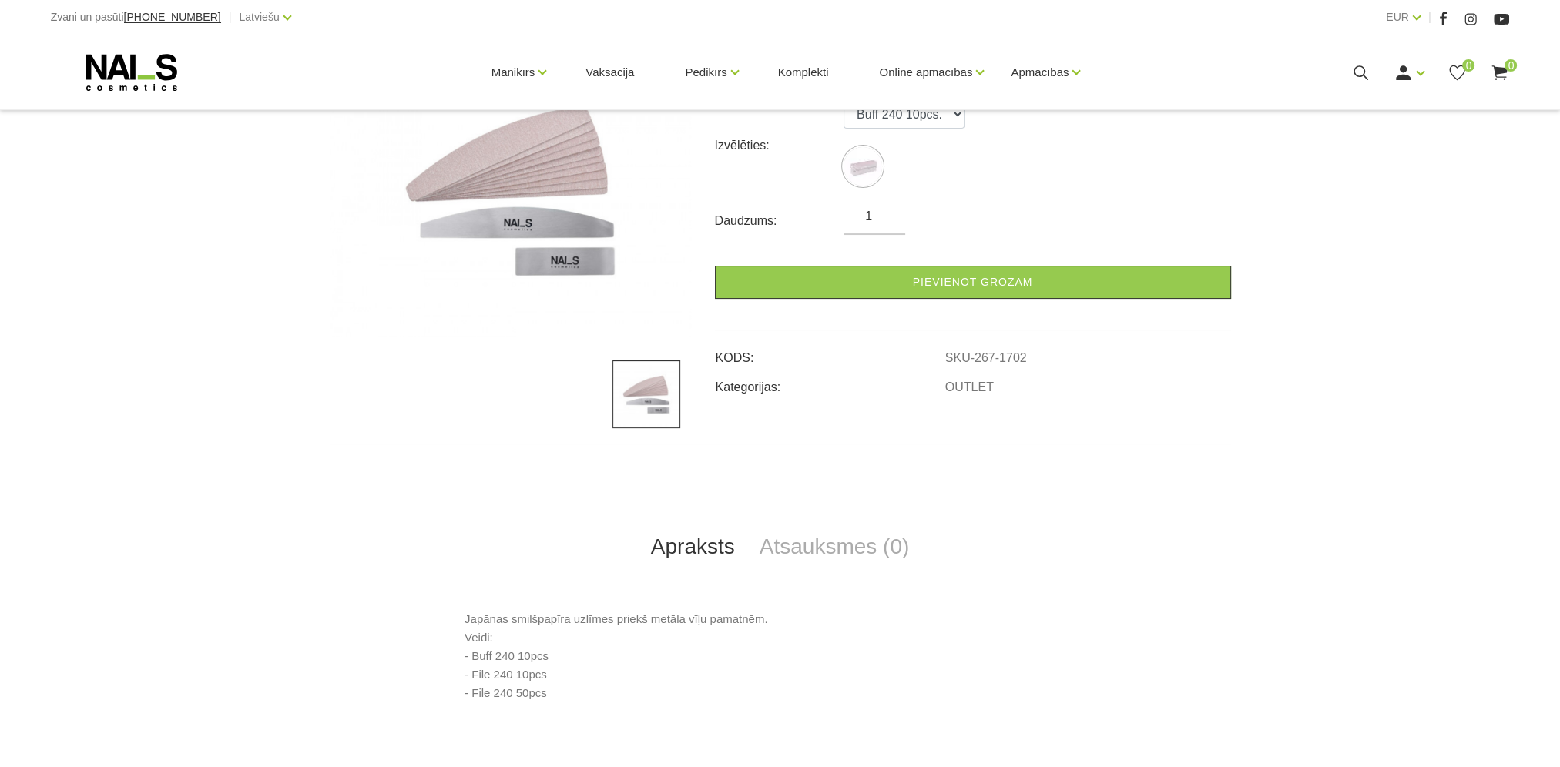
scroll to position [308, 0]
